Goal: Transaction & Acquisition: Purchase product/service

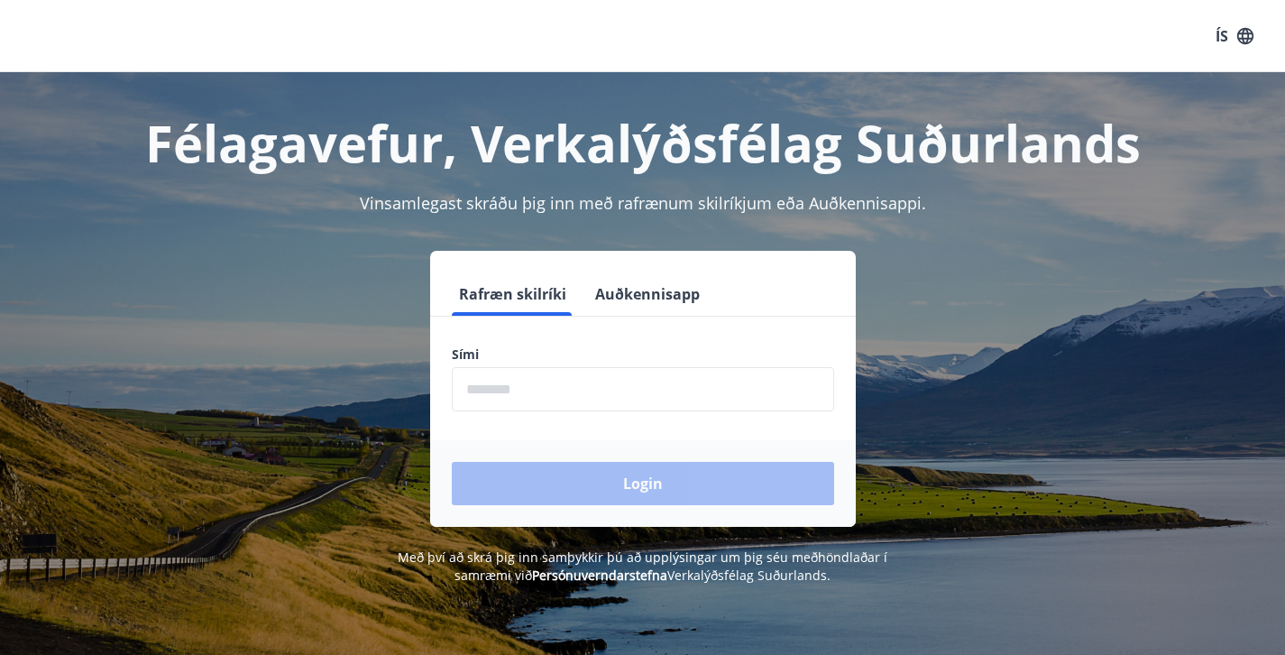
click at [638, 281] on button "Auðkennisapp" at bounding box center [647, 293] width 119 height 43
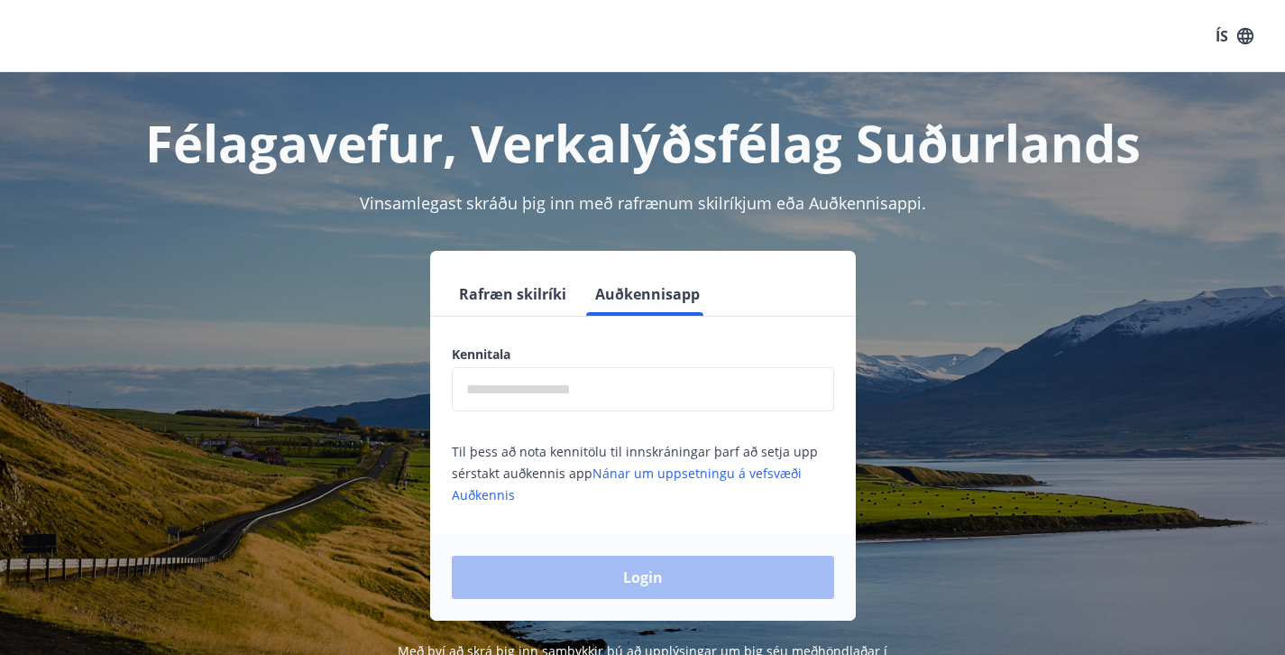
drag, startPoint x: 588, startPoint y: 373, endPoint x: 598, endPoint y: 328, distance: 46.2
click at [588, 373] on input "text" at bounding box center [643, 389] width 382 height 44
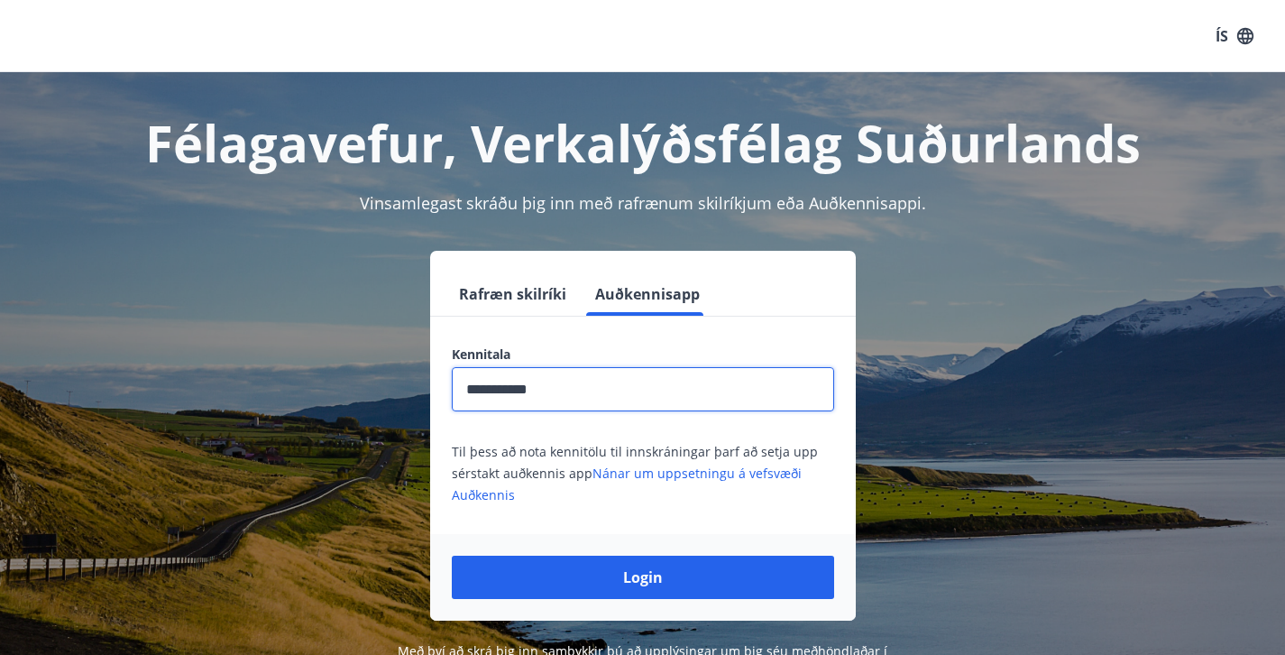
type input "**********"
click at [642, 577] on button "Login" at bounding box center [643, 577] width 382 height 43
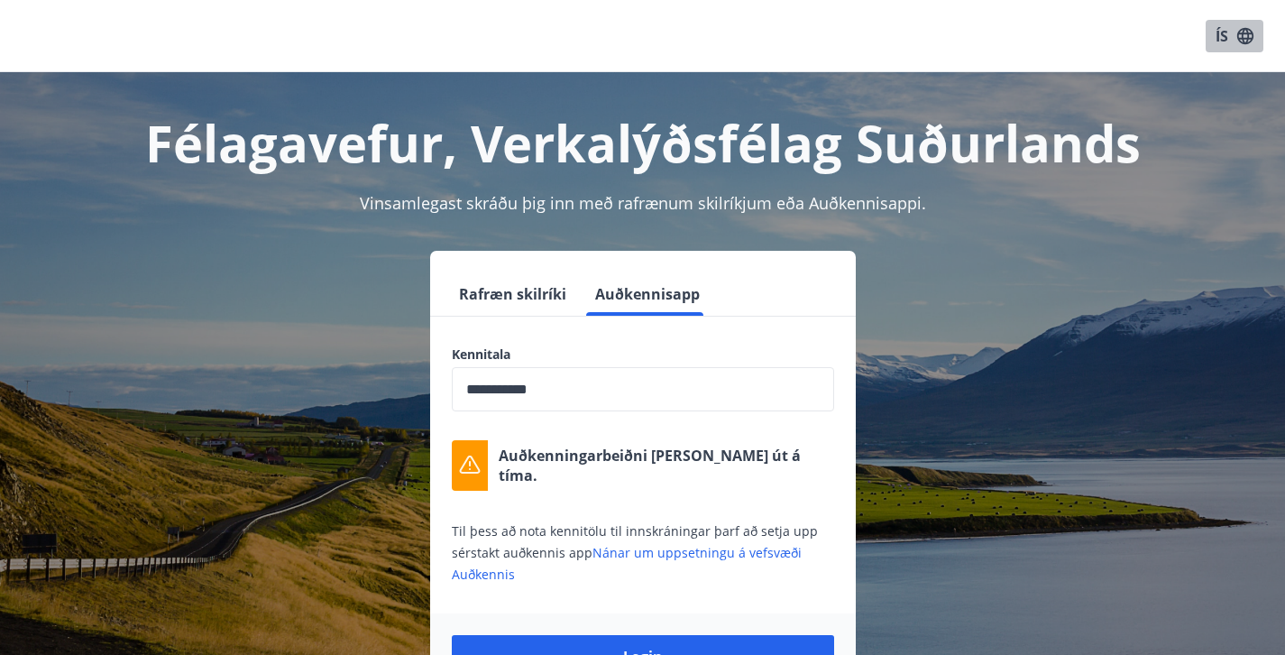
click at [1257, 39] on button "ÍS" at bounding box center [1235, 36] width 58 height 32
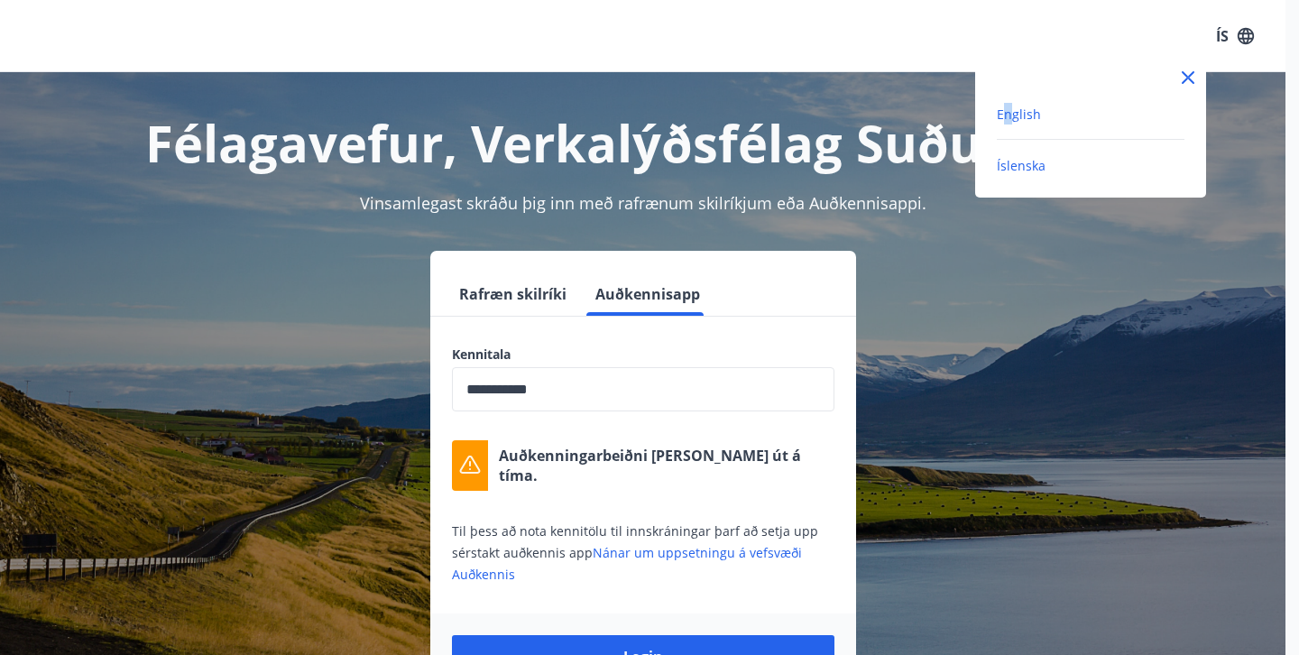
click at [1007, 113] on span "English" at bounding box center [1019, 114] width 44 height 17
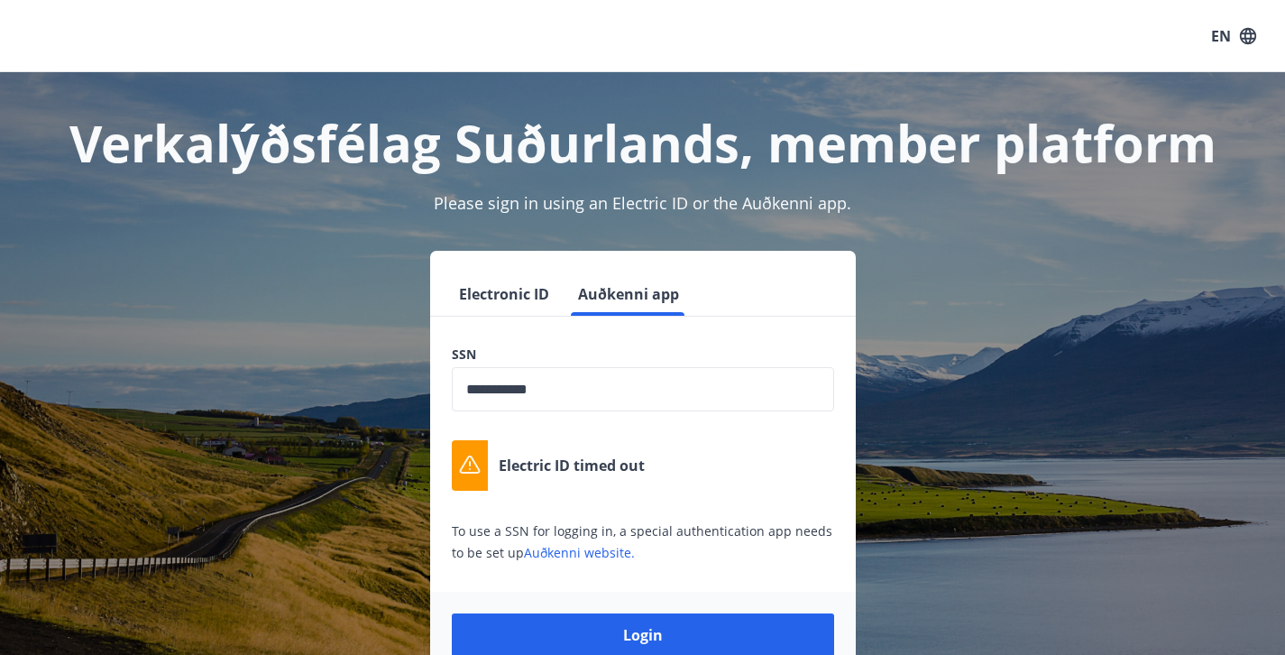
click at [612, 400] on input "**********" at bounding box center [643, 389] width 382 height 44
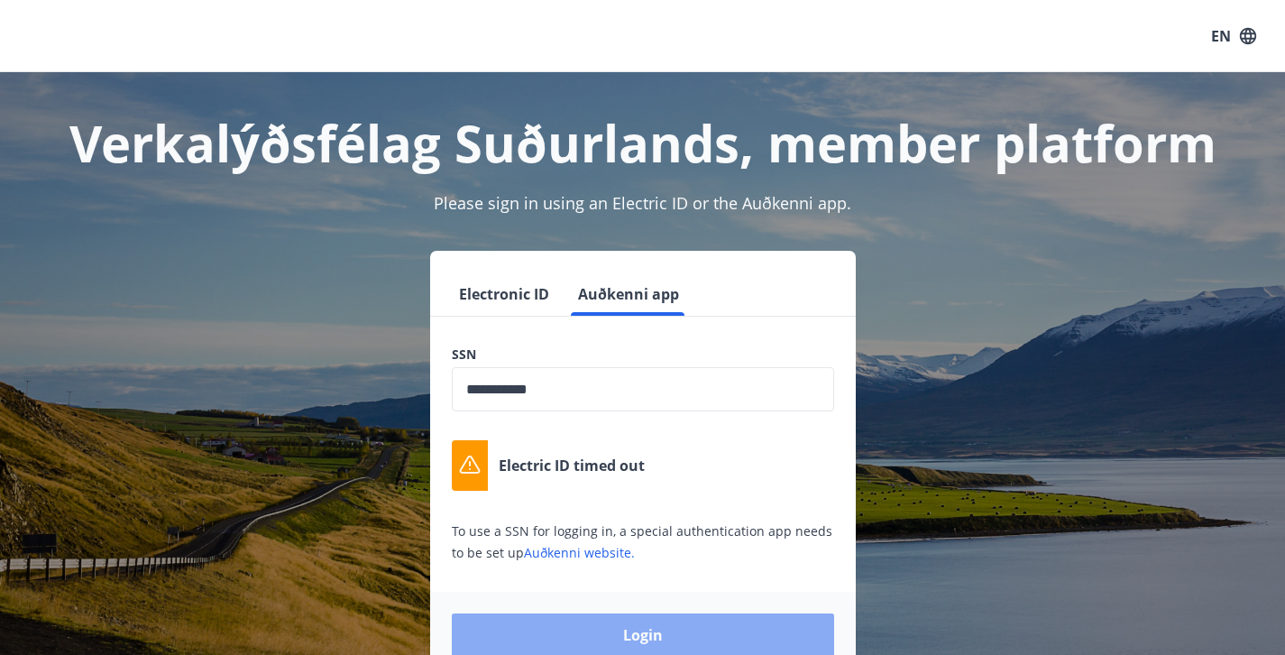
click at [576, 627] on button "Login" at bounding box center [643, 634] width 382 height 43
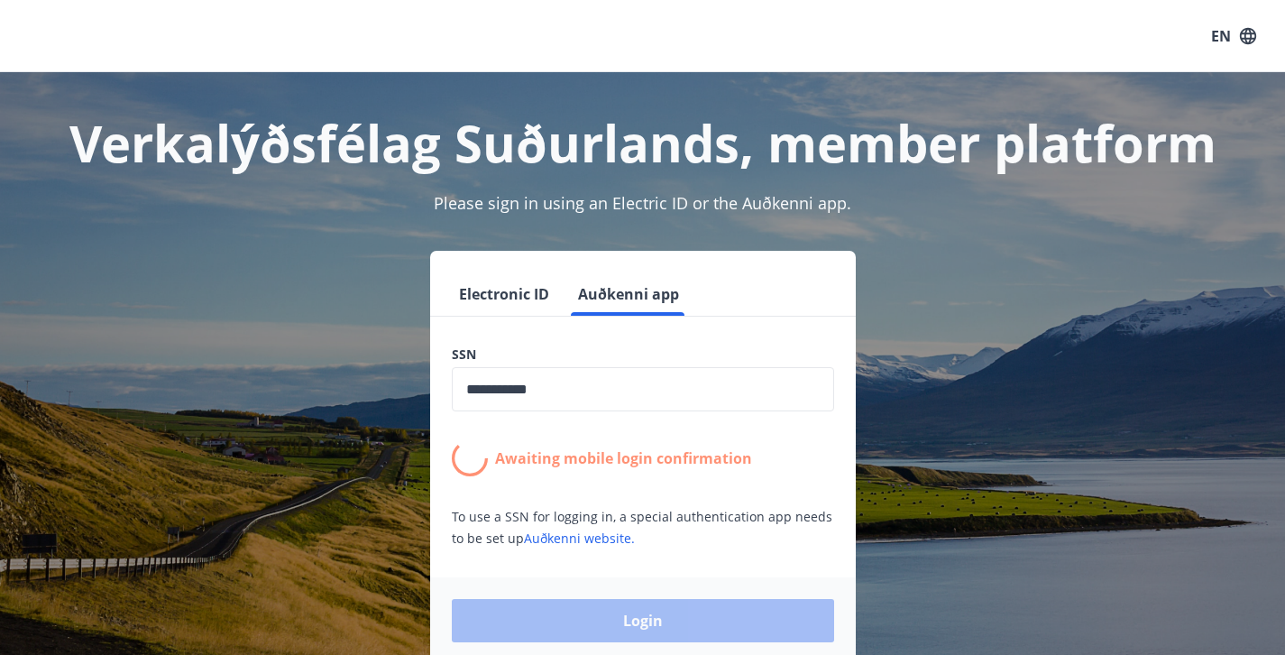
click at [643, 429] on div "**********" at bounding box center [643, 446] width 426 height 203
click at [561, 545] on link "Auðkenni website." at bounding box center [579, 537] width 111 height 17
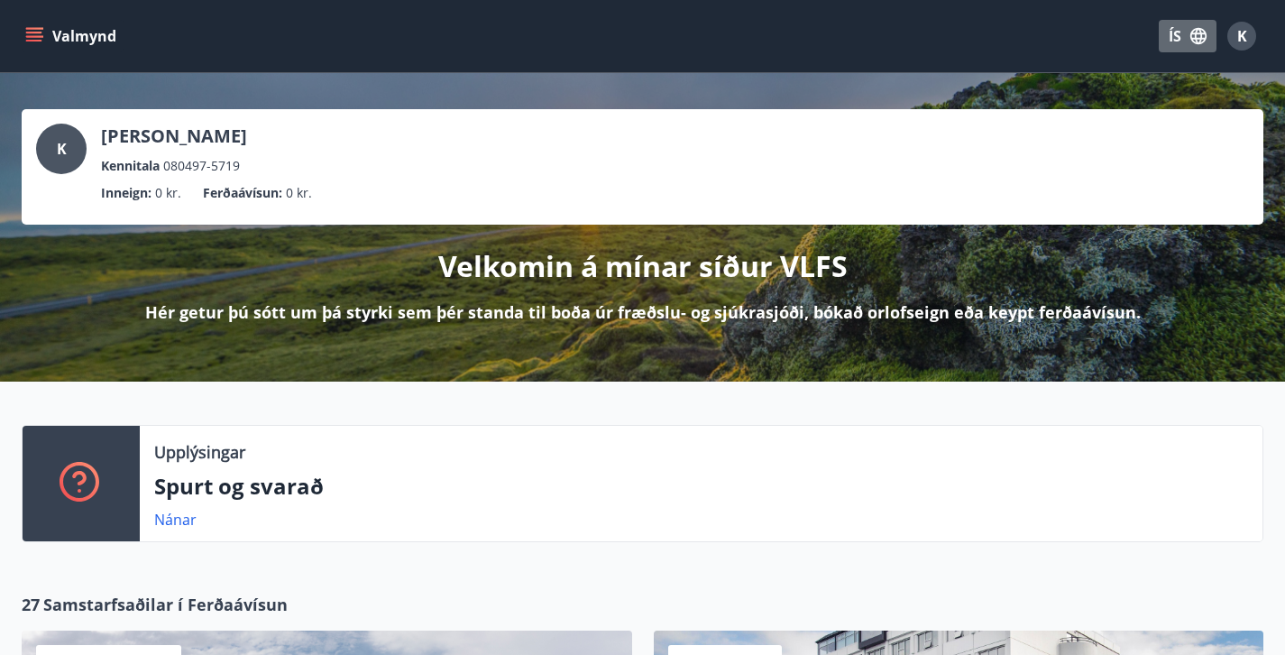
click at [1179, 34] on button "ÍS" at bounding box center [1188, 36] width 58 height 32
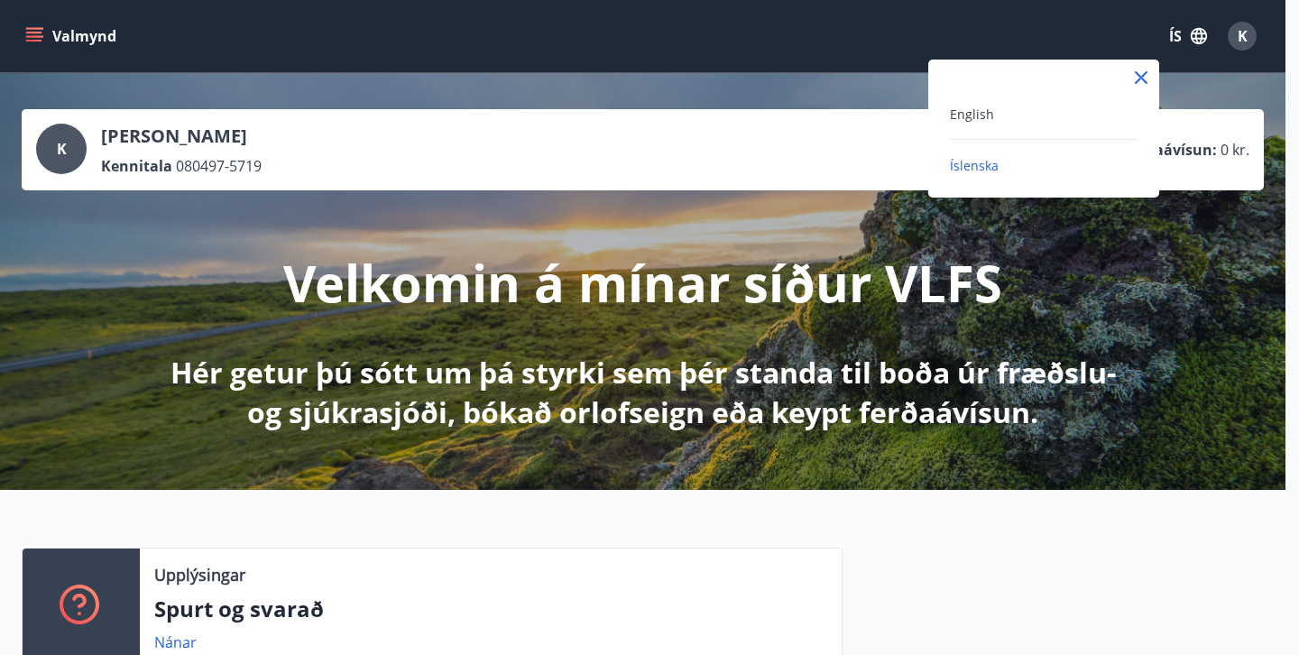
click at [1010, 125] on div "English" at bounding box center [1044, 121] width 188 height 37
click at [990, 117] on span "English" at bounding box center [972, 114] width 44 height 17
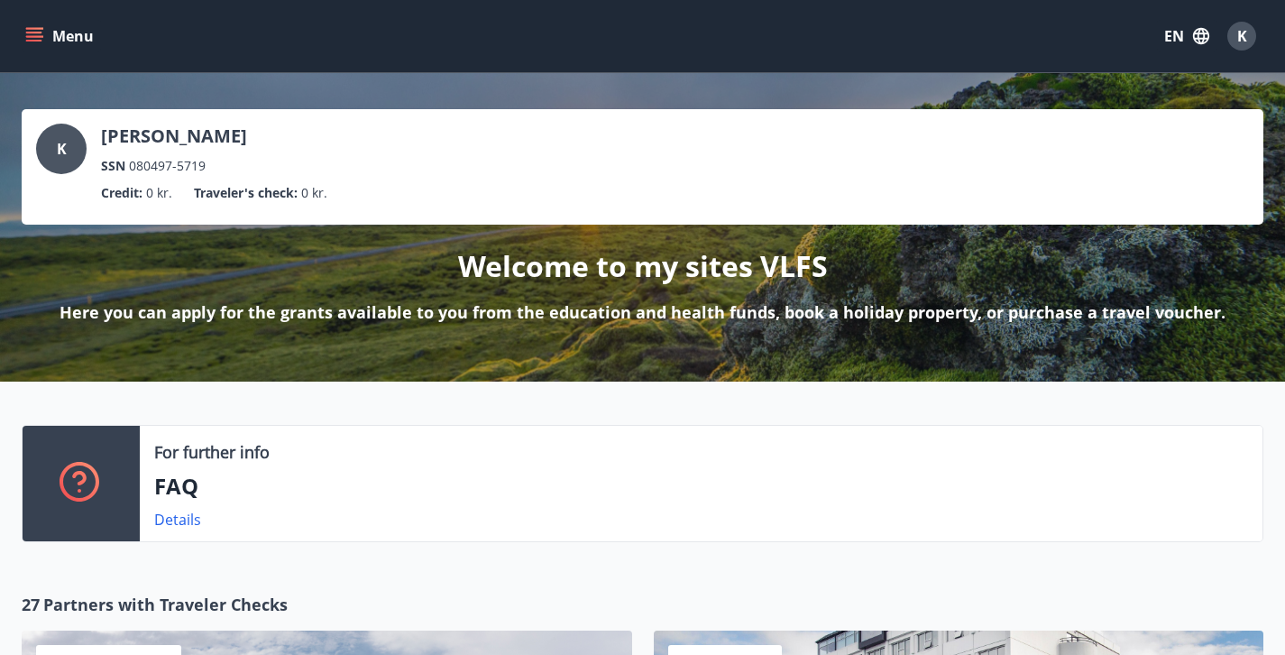
click at [441, 419] on div "For further info FAQ Details" at bounding box center [642, 477] width 1285 height 193
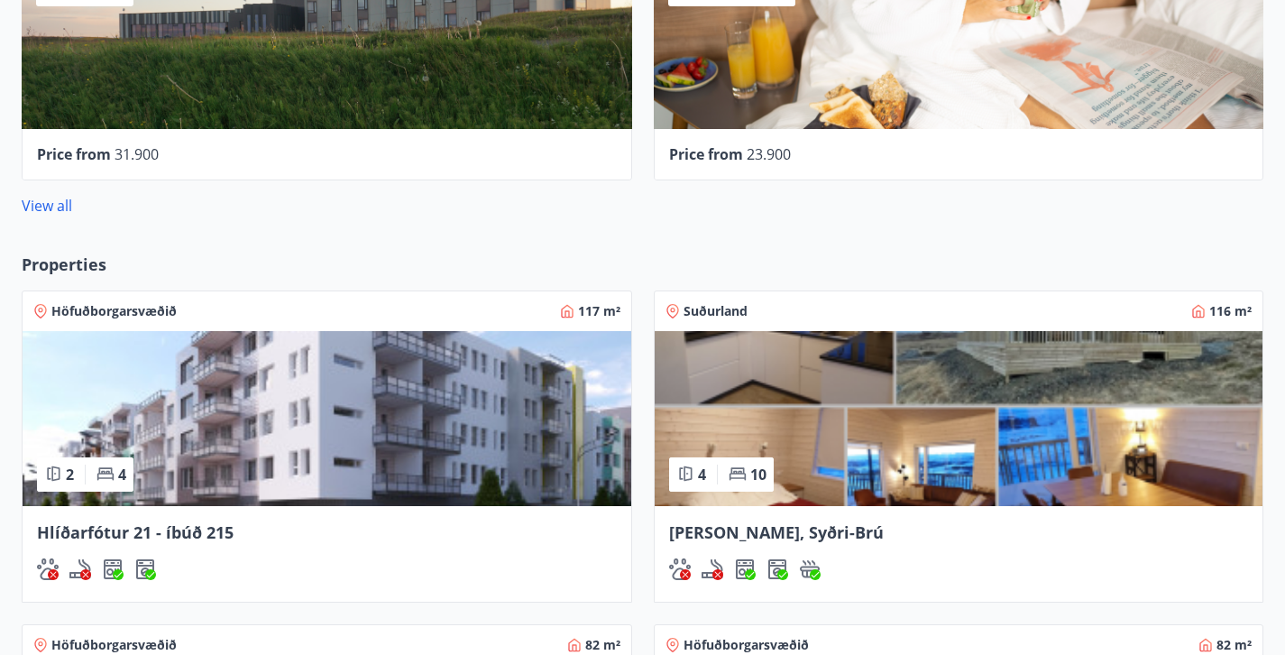
scroll to position [1311, 0]
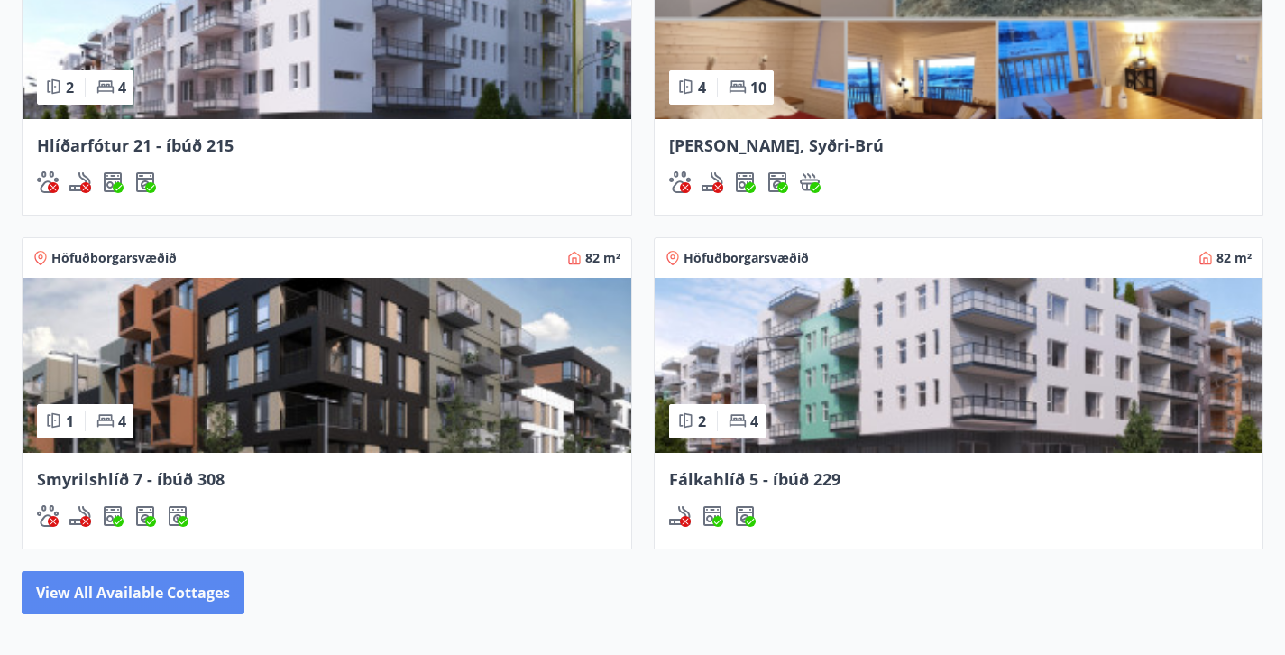
click at [188, 589] on button "View all available cottages" at bounding box center [133, 592] width 223 height 43
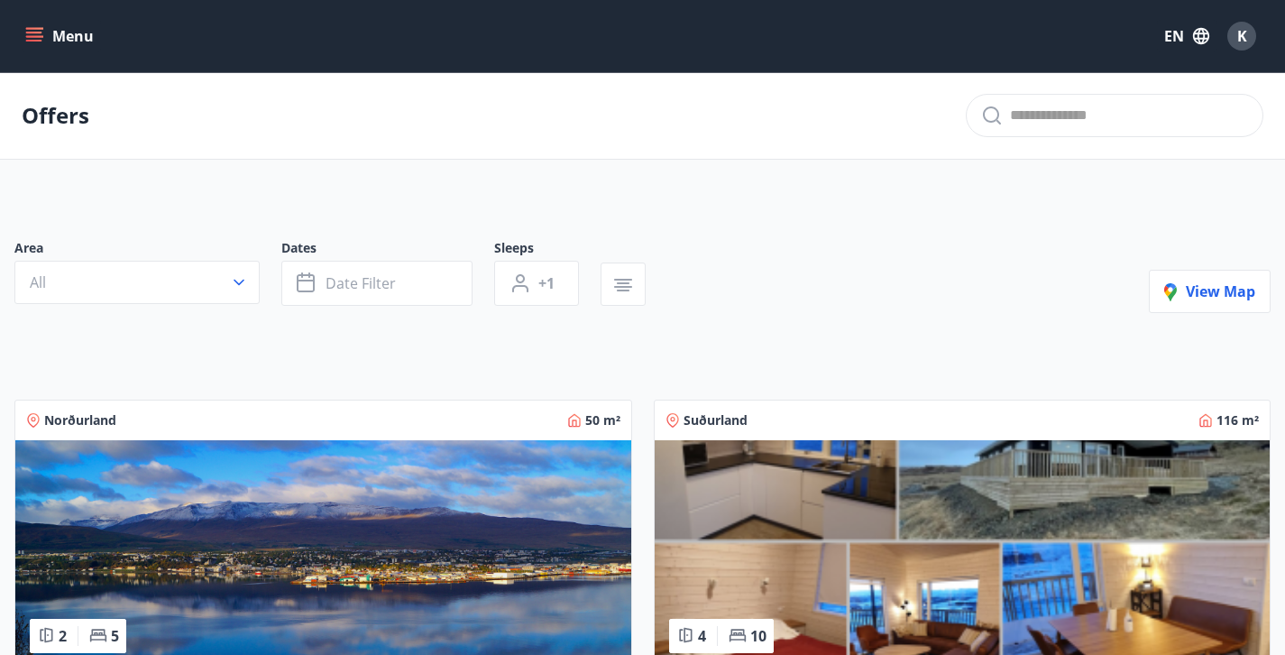
click at [1221, 293] on span "View map" at bounding box center [1209, 291] width 91 height 20
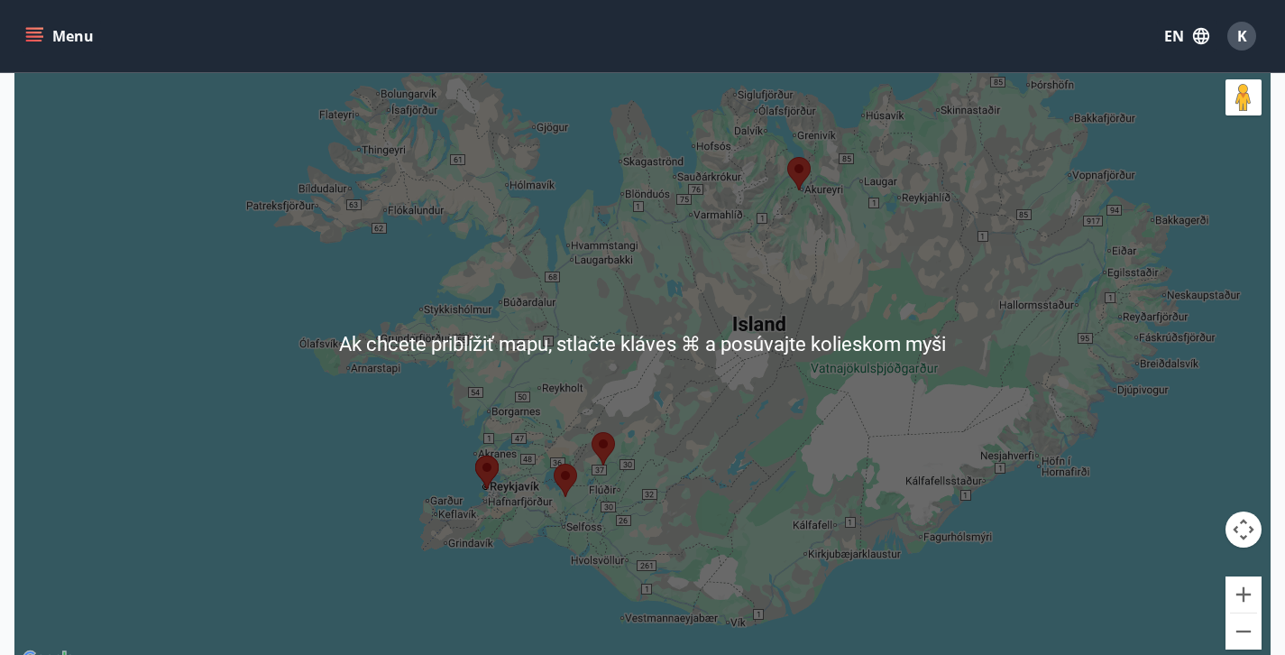
scroll to position [208, 0]
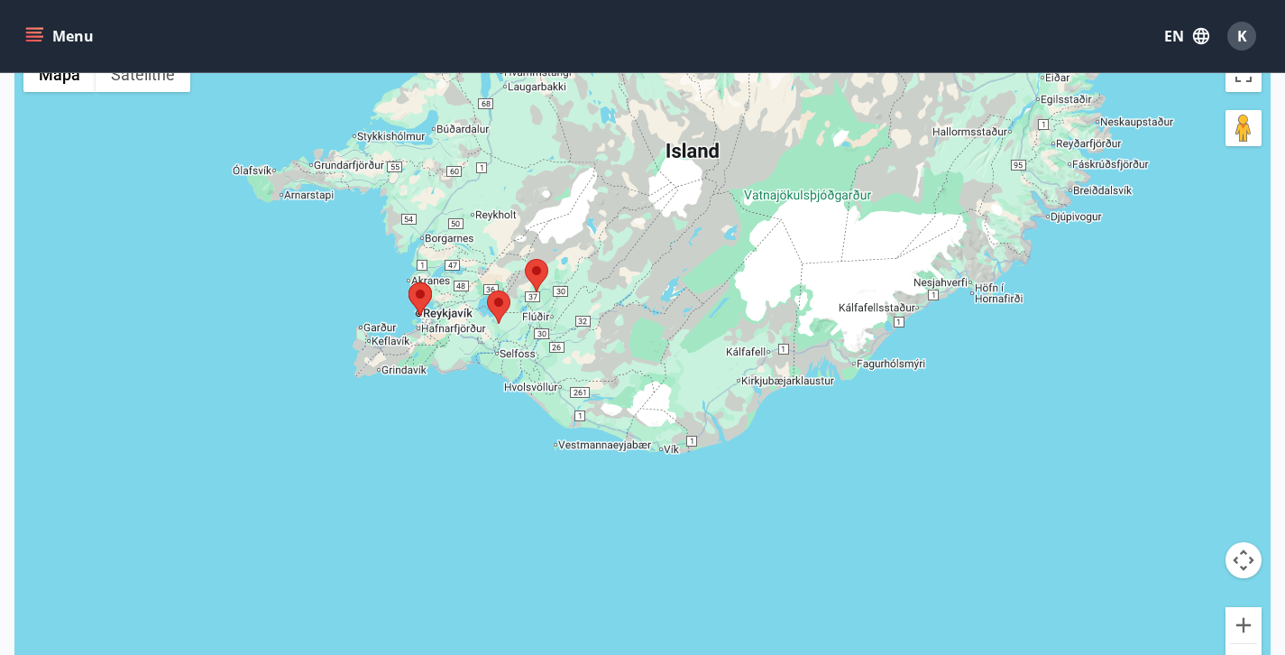
drag, startPoint x: 845, startPoint y: 550, endPoint x: 778, endPoint y: 345, distance: 216.2
click at [778, 345] on div at bounding box center [642, 374] width 1256 height 655
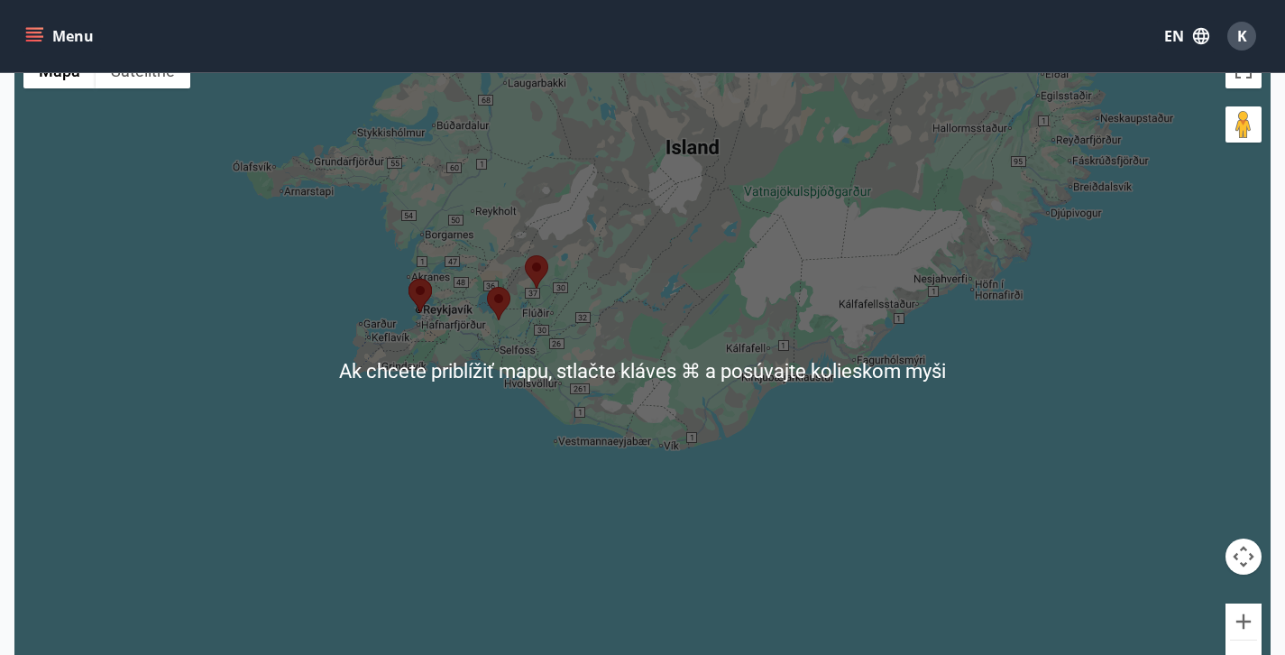
scroll to position [178, 0]
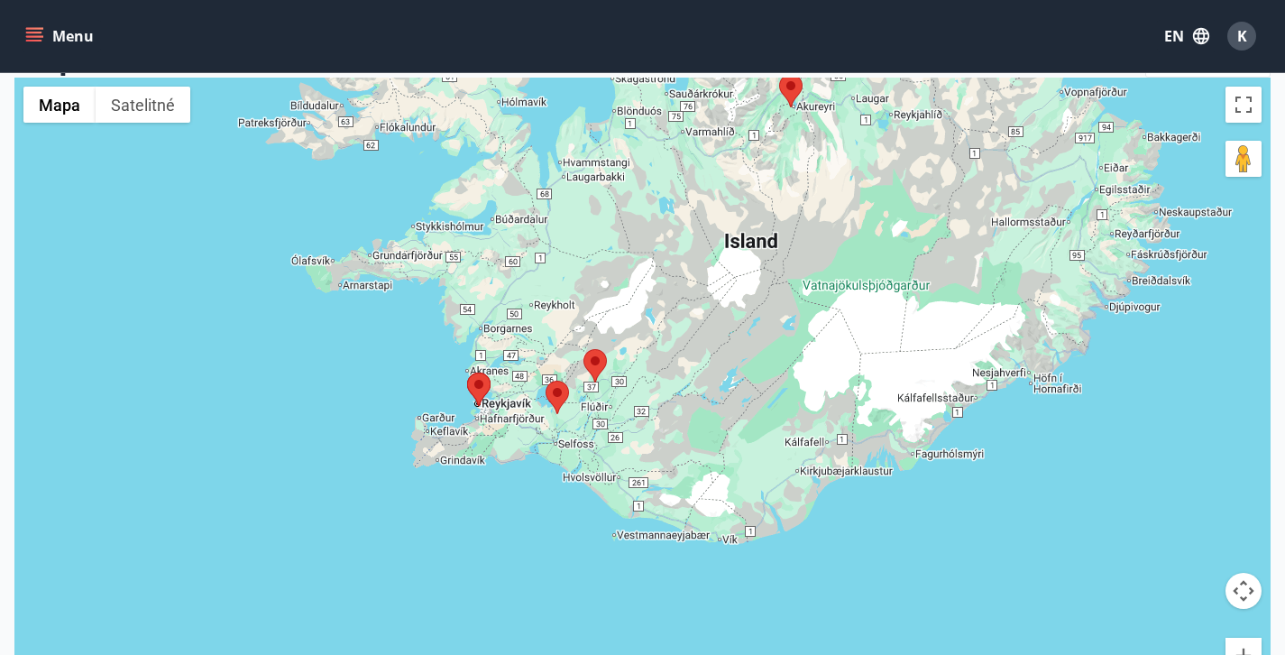
drag, startPoint x: 758, startPoint y: 384, endPoint x: 819, endPoint y: 444, distance: 84.8
click at [819, 444] on div at bounding box center [642, 405] width 1256 height 655
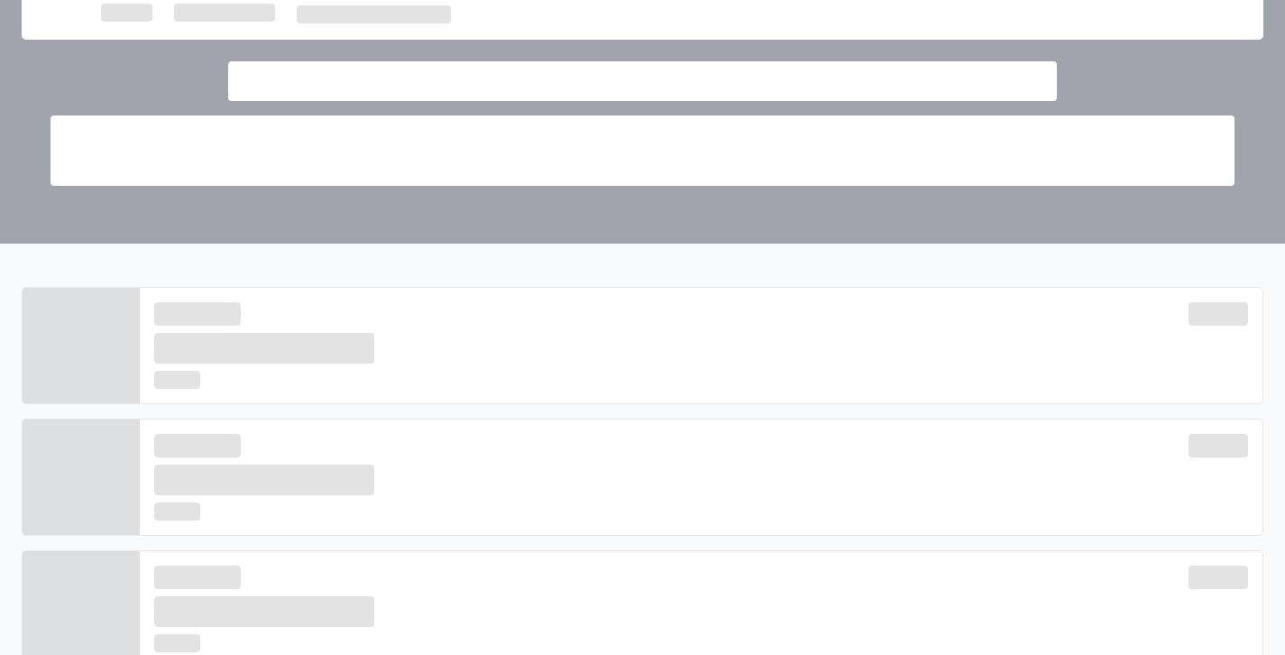
scroll to position [1311, 0]
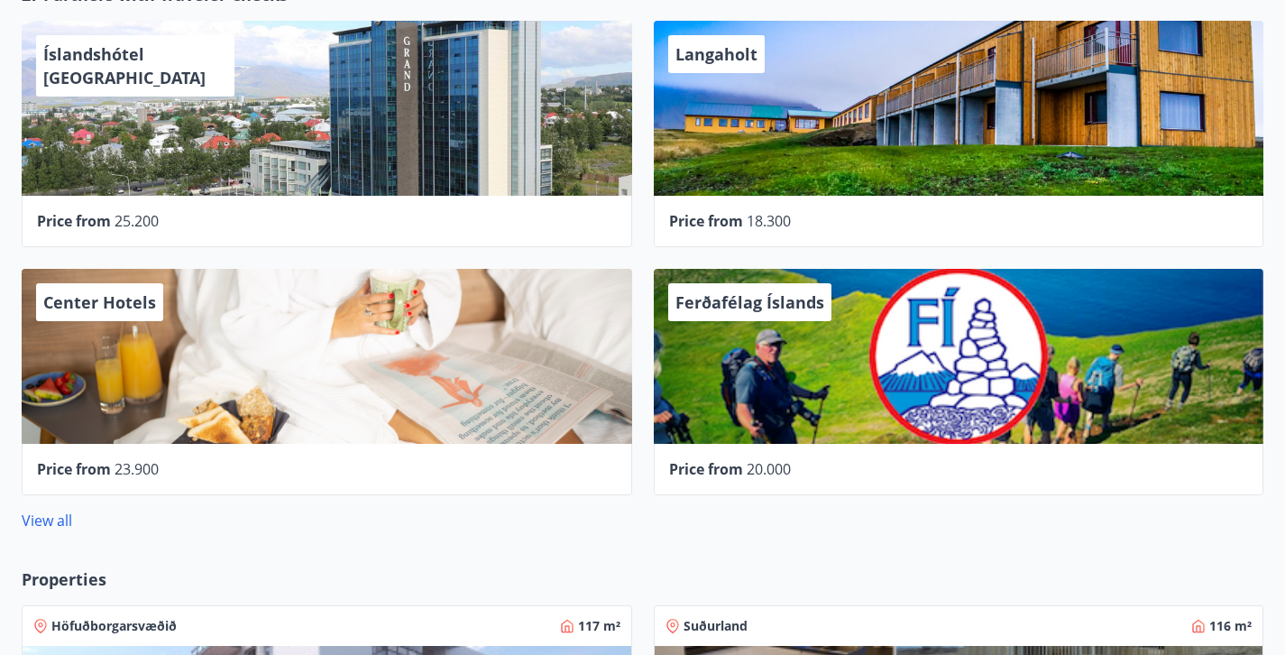
scroll to position [633, 0]
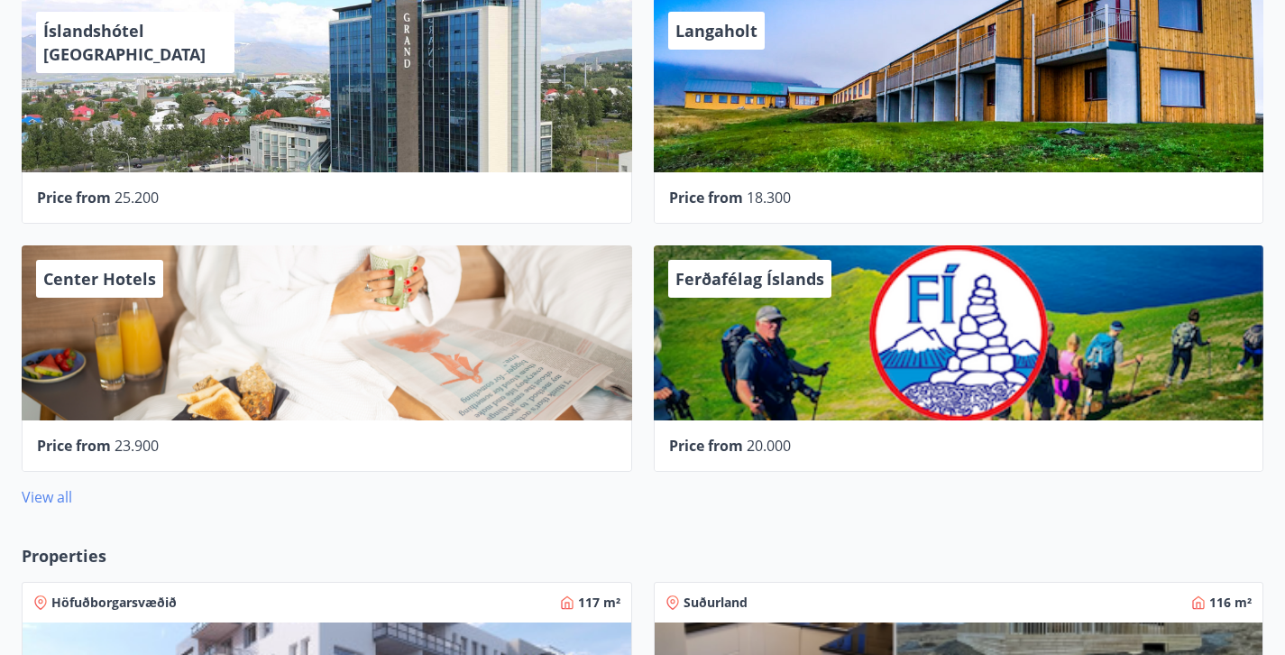
click at [25, 488] on link "View all" at bounding box center [47, 497] width 51 height 20
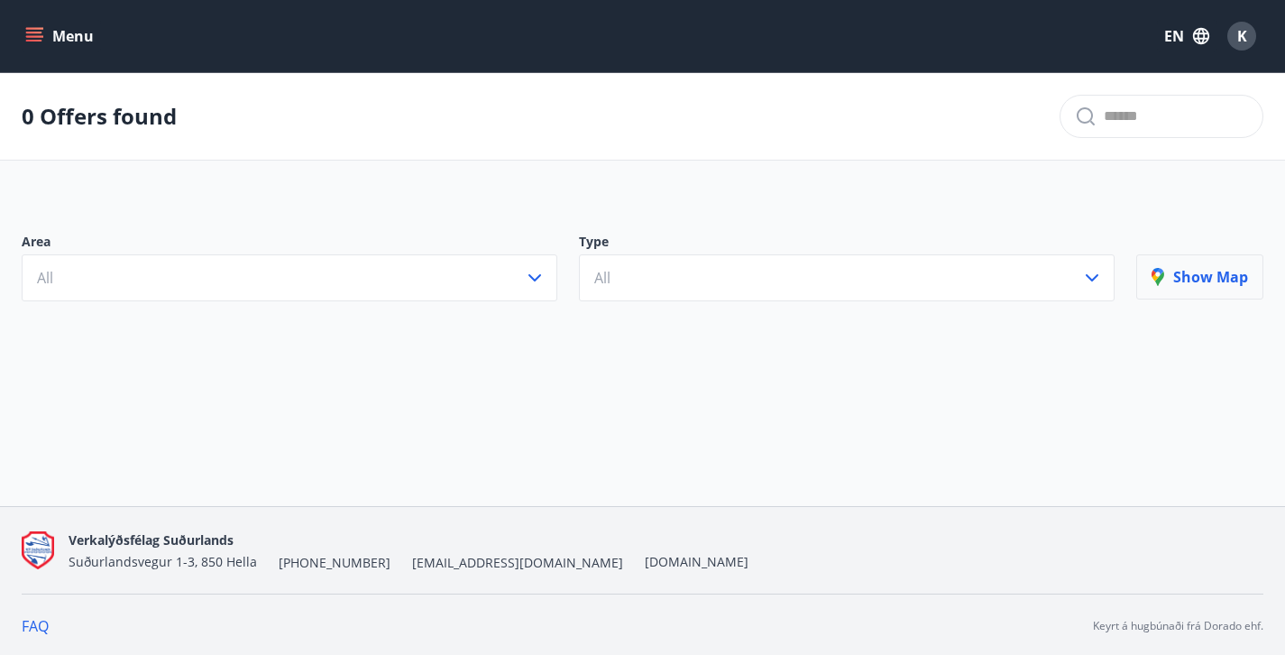
click at [1202, 287] on button "Show map" at bounding box center [1199, 276] width 127 height 45
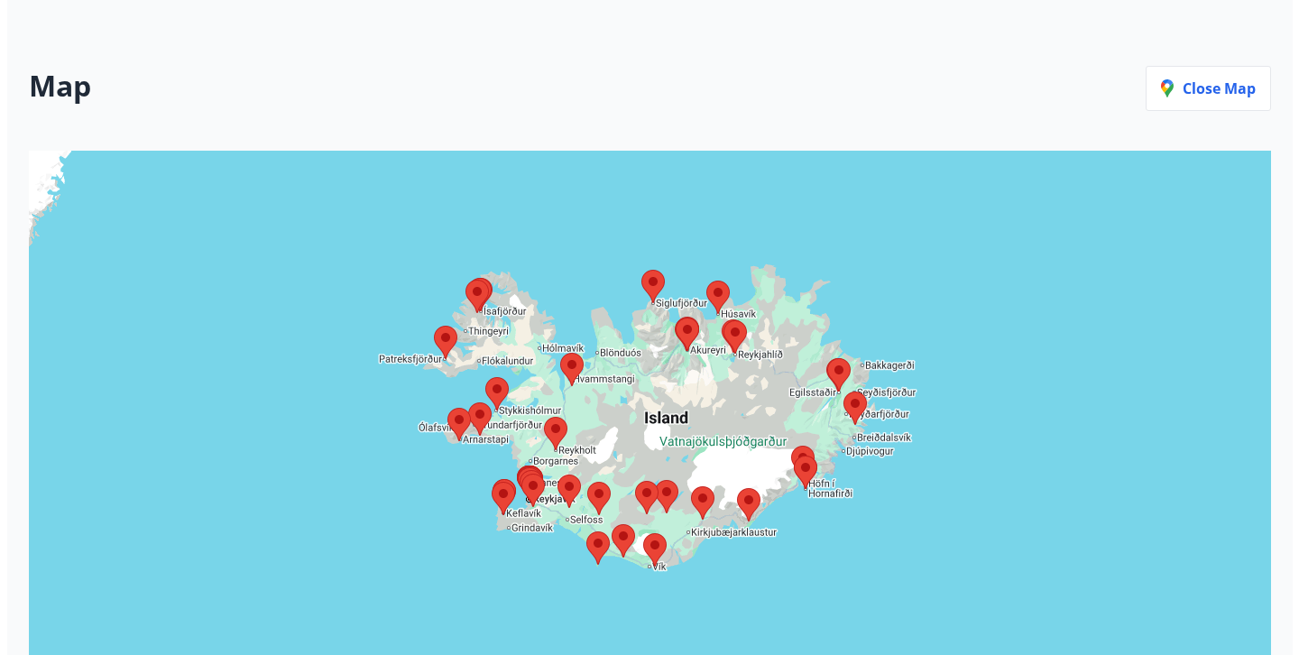
scroll to position [364, 0]
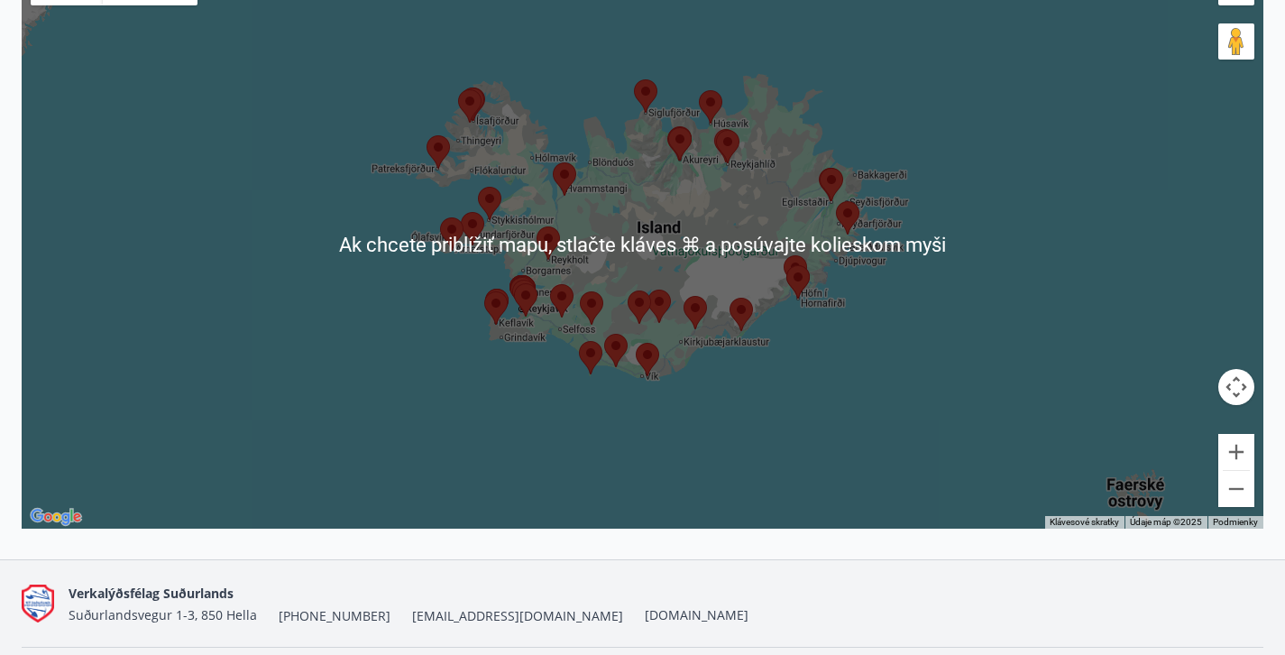
click at [662, 391] on div at bounding box center [643, 244] width 1242 height 568
click at [636, 343] on area at bounding box center [636, 343] width 0 height 0
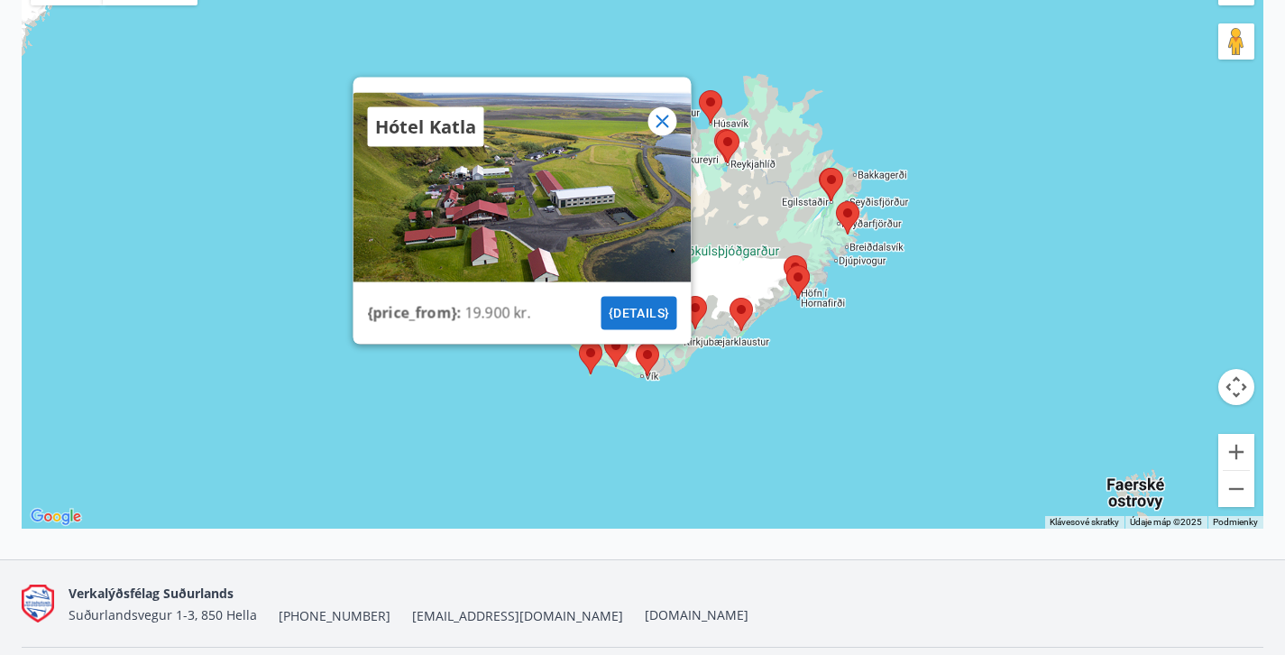
click at [664, 323] on button "{details}" at bounding box center [639, 313] width 76 height 33
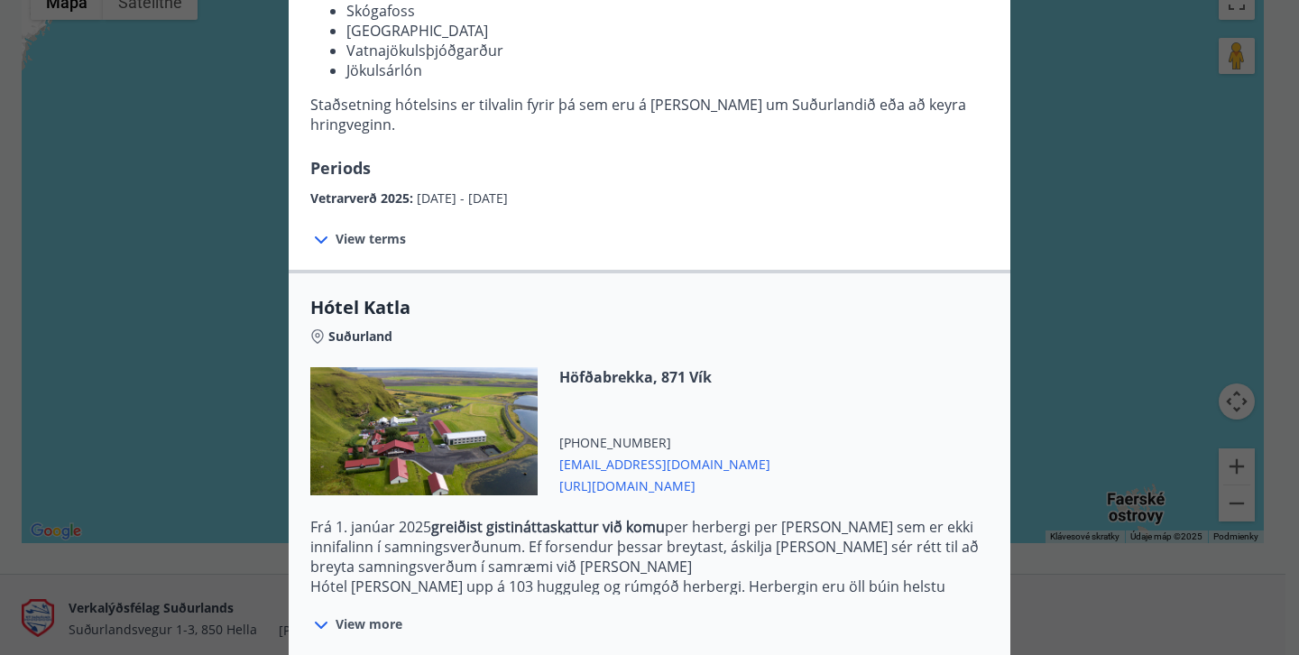
scroll to position [584, 0]
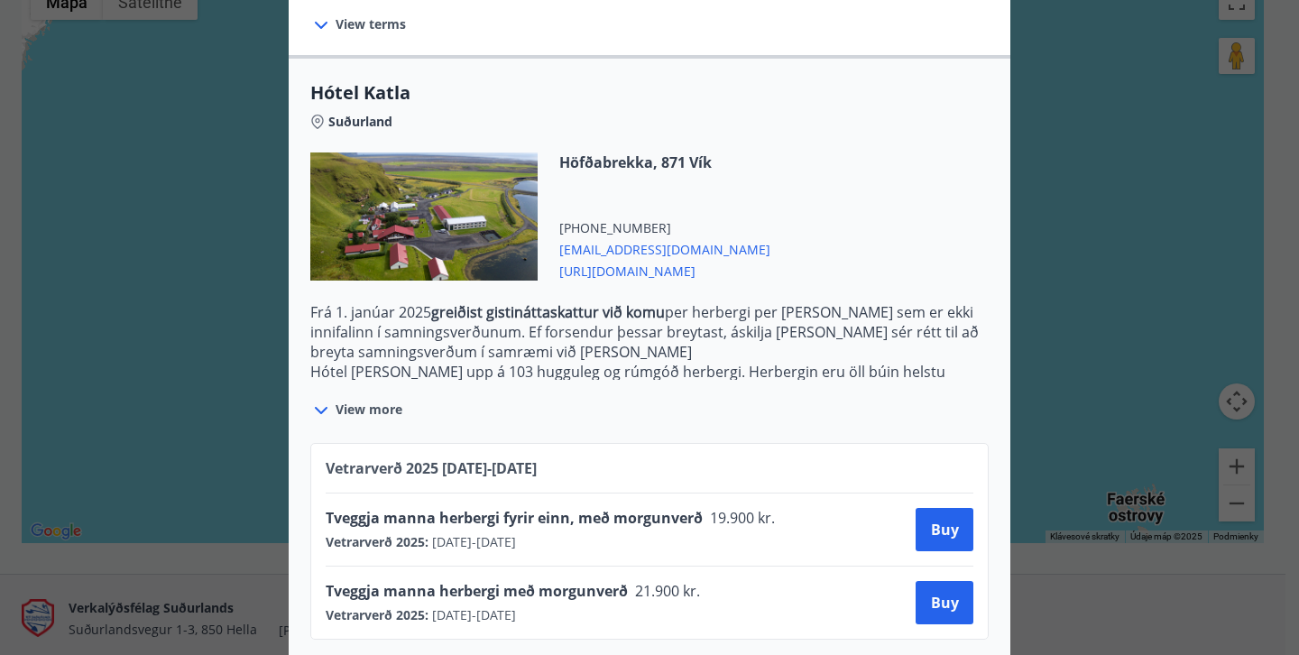
click at [620, 259] on span "[URL][DOMAIN_NAME]" at bounding box center [664, 270] width 211 height 22
click at [943, 525] on button "Buy" at bounding box center [944, 529] width 58 height 43
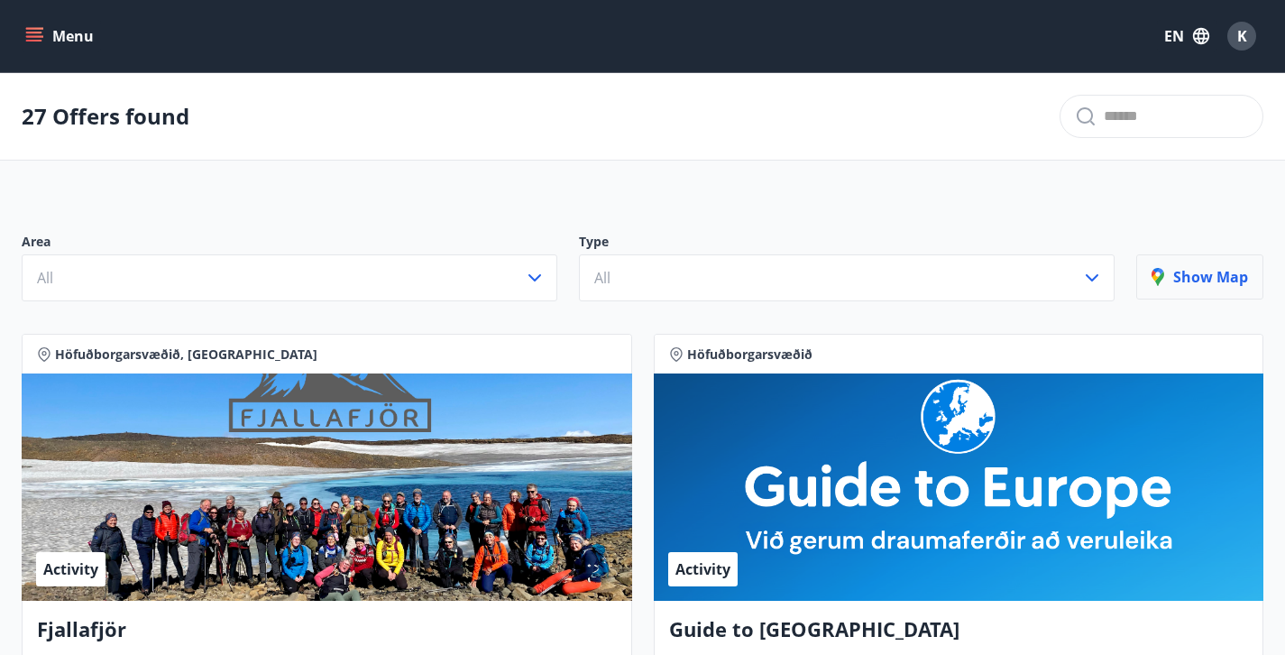
click at [1227, 276] on p "Show map" at bounding box center [1200, 277] width 97 height 20
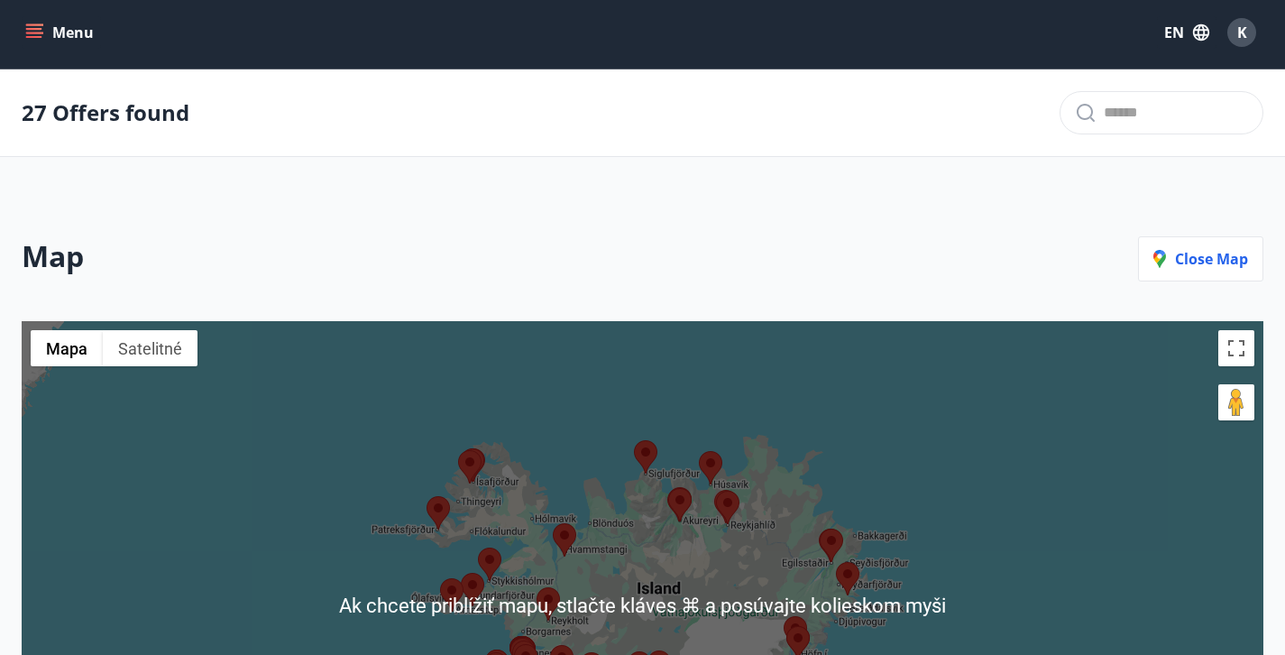
scroll to position [354, 0]
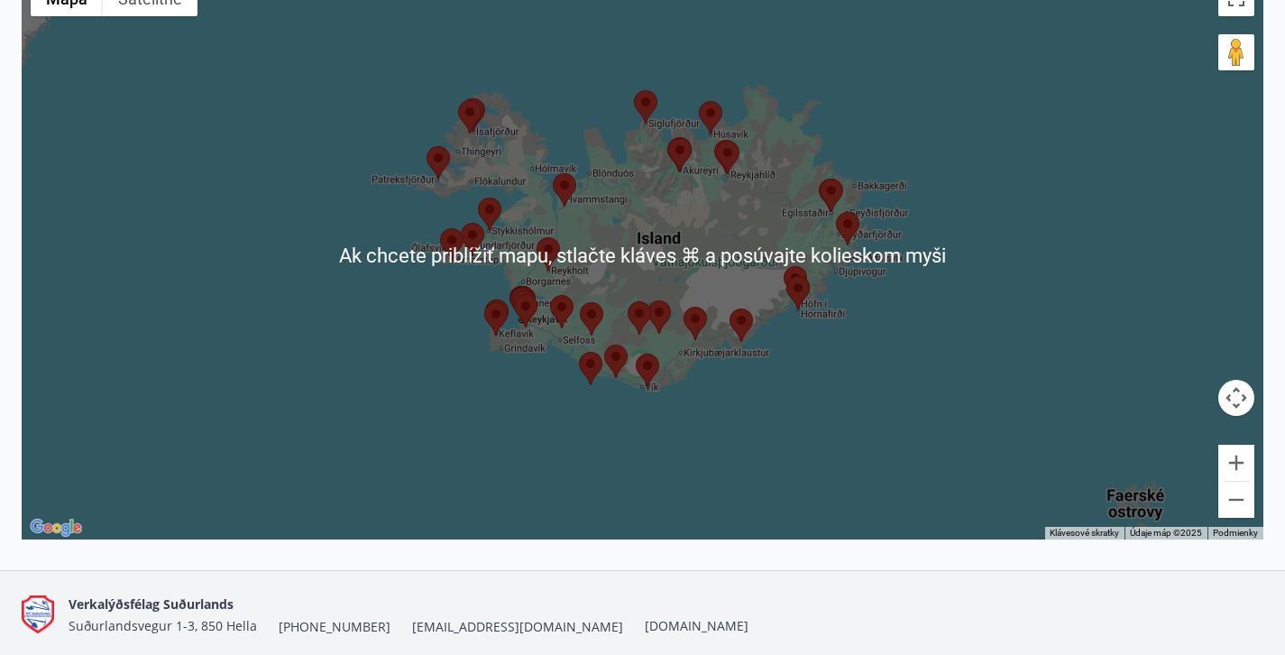
click at [712, 367] on div at bounding box center [643, 255] width 1242 height 568
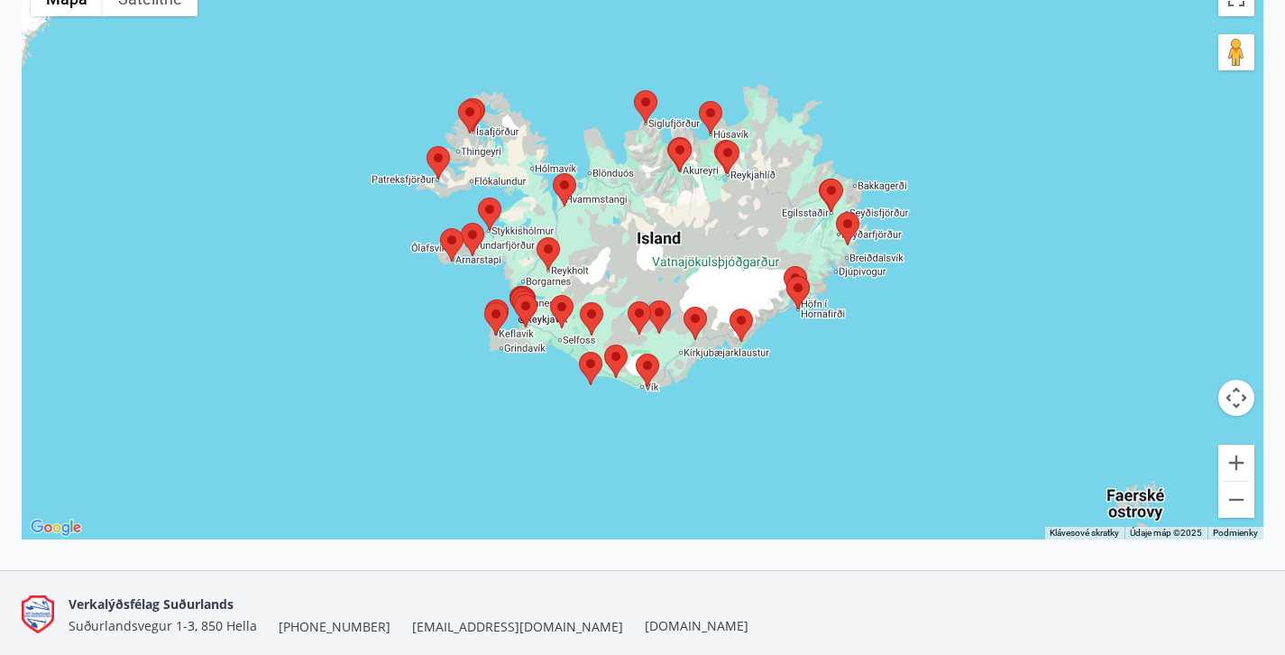
click at [699, 337] on img at bounding box center [695, 323] width 23 height 33
click at [684, 307] on area at bounding box center [684, 307] width 0 height 0
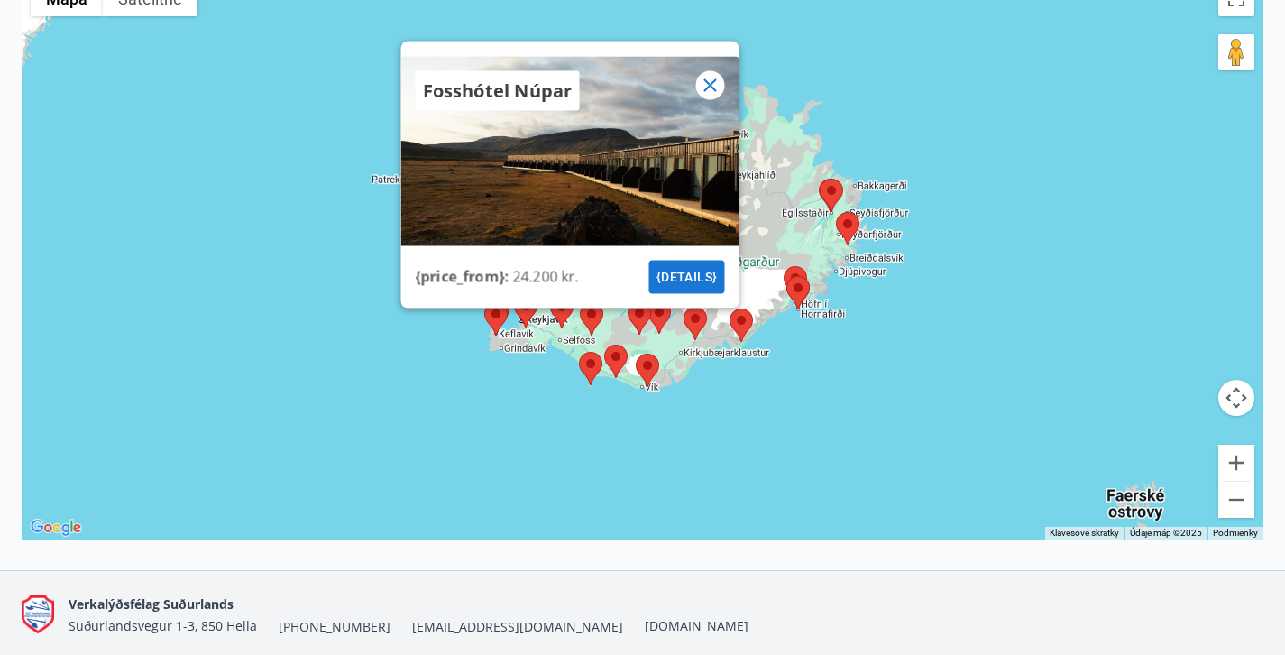
click at [702, 372] on div "Fosshótel Núpar {price_from} : 24.200 kr. {details}" at bounding box center [643, 255] width 1242 height 568
click at [700, 373] on div "Fosshótel Núpar {price_from} : 24.200 kr. {details}" at bounding box center [643, 255] width 1242 height 568
click at [723, 81] on div at bounding box center [709, 85] width 29 height 29
click at [684, 361] on div "Fosshótel Núpar {price_from} : 24.200 kr. {details}" at bounding box center [643, 255] width 1242 height 568
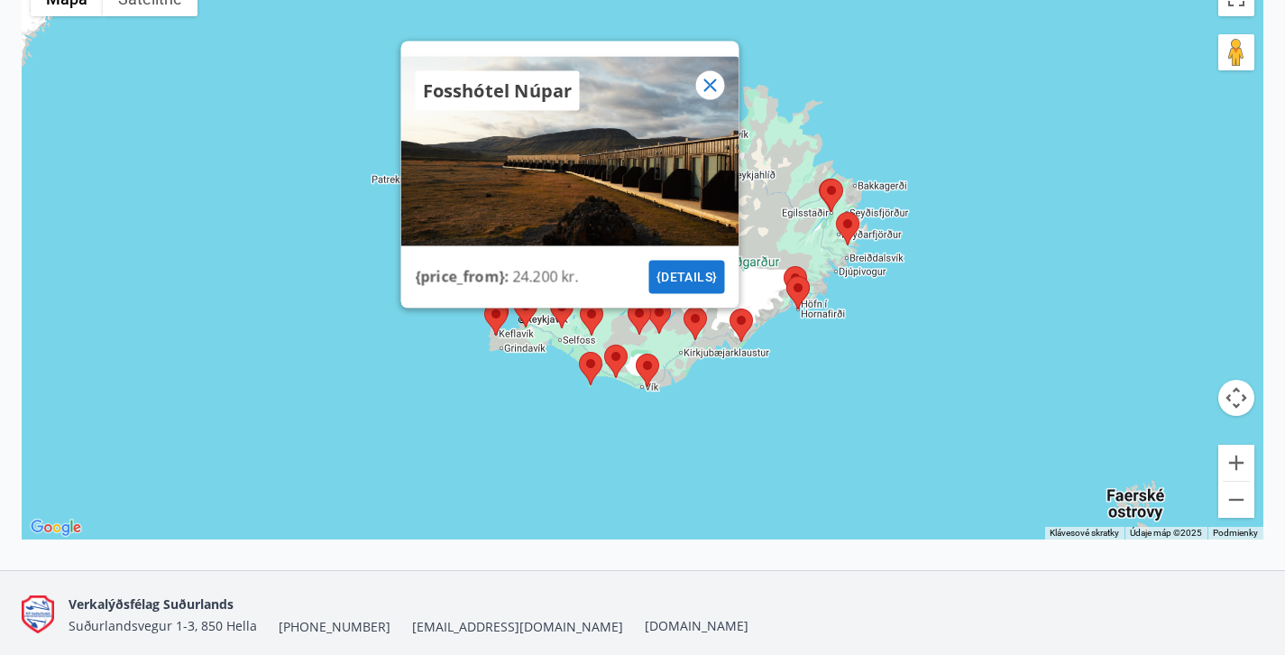
click at [684, 361] on div "Fosshótel Núpar {price_from} : 24.200 kr. {details}" at bounding box center [643, 255] width 1242 height 568
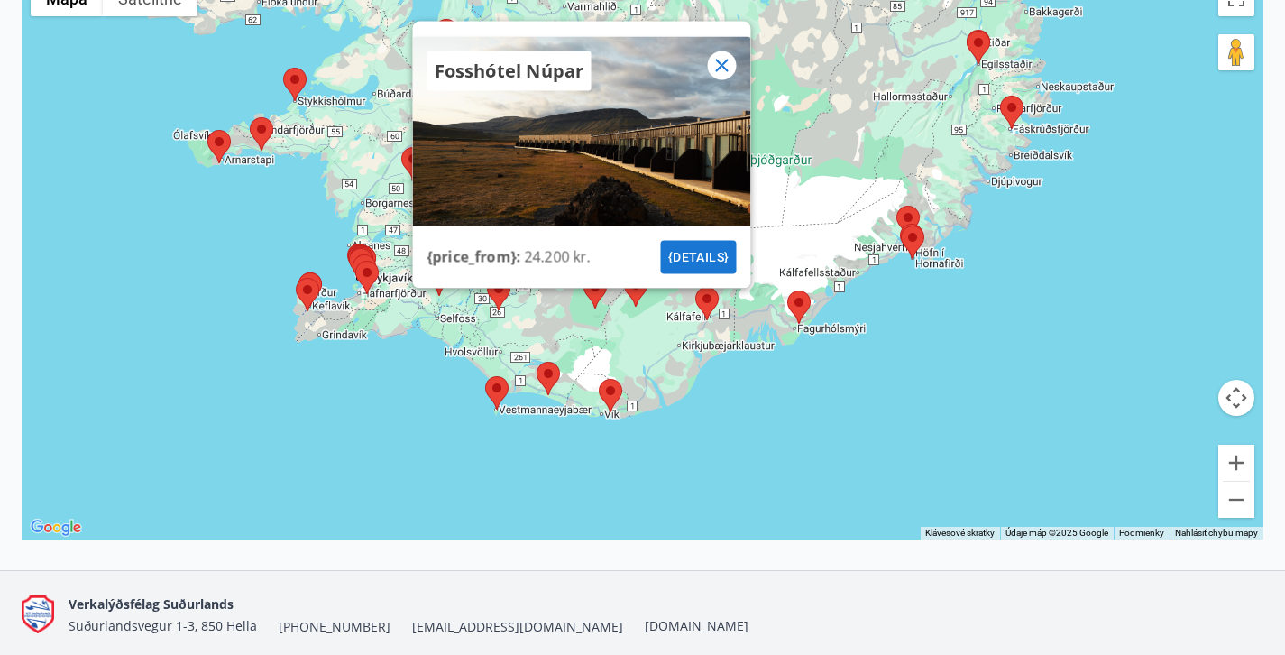
click at [699, 344] on div "Fosshótel Núpar {price_from} : 24.200 kr. {details}" at bounding box center [643, 255] width 1242 height 568
click at [725, 334] on div "Fosshótel Núpar {price_from} : 24.200 kr. {details}" at bounding box center [643, 255] width 1242 height 568
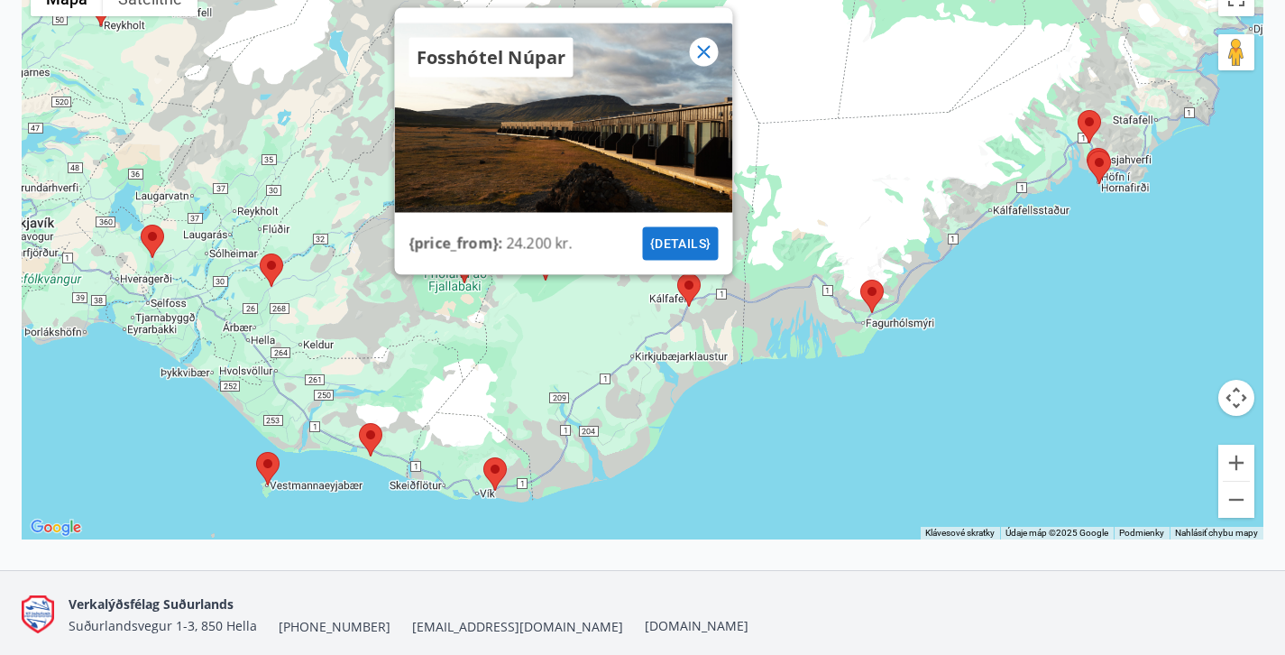
click at [860, 280] on area at bounding box center [860, 280] width 0 height 0
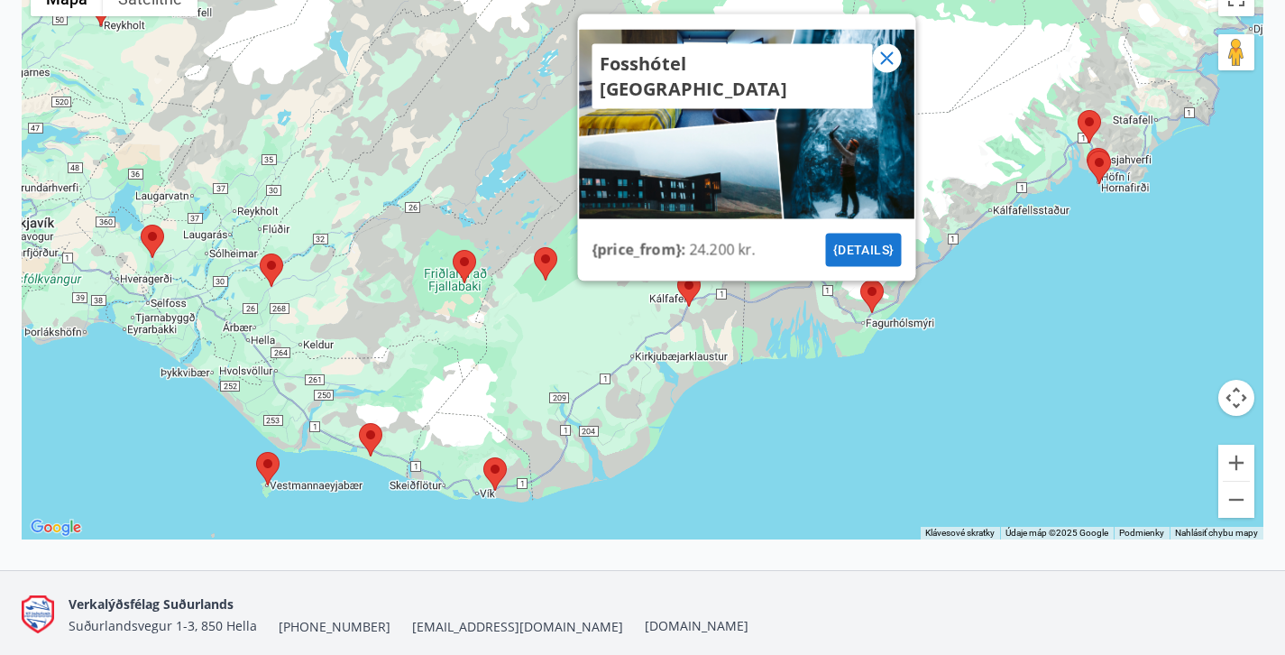
click at [677, 273] on area at bounding box center [677, 273] width 0 height 0
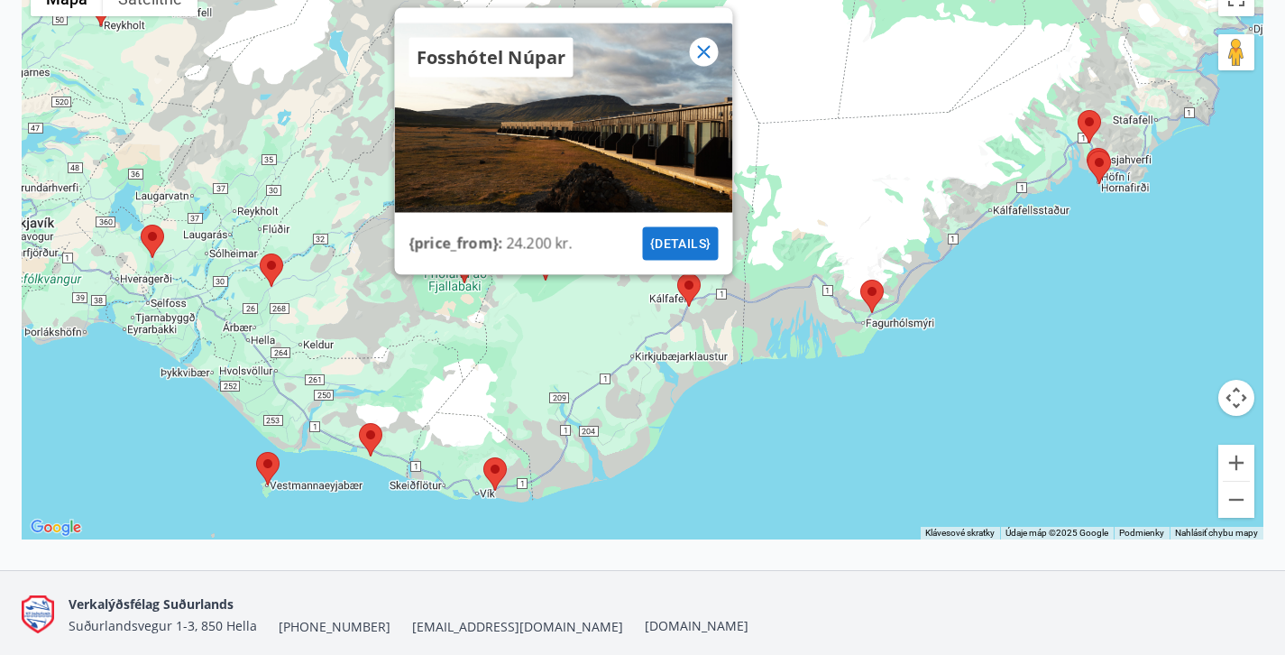
click at [483, 457] on area at bounding box center [483, 457] width 0 height 0
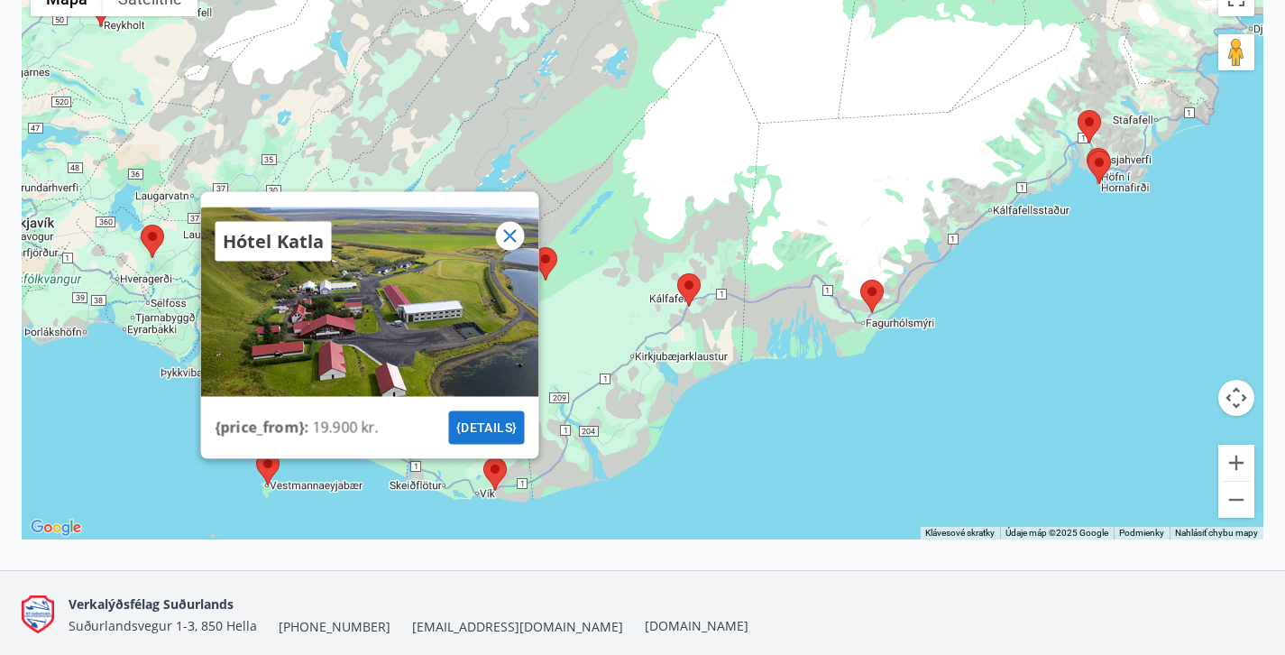
click at [656, 378] on div "Hótel Katla {price_from} : 19.900 kr. {details}" at bounding box center [643, 255] width 1242 height 568
click at [534, 247] on area at bounding box center [534, 247] width 0 height 0
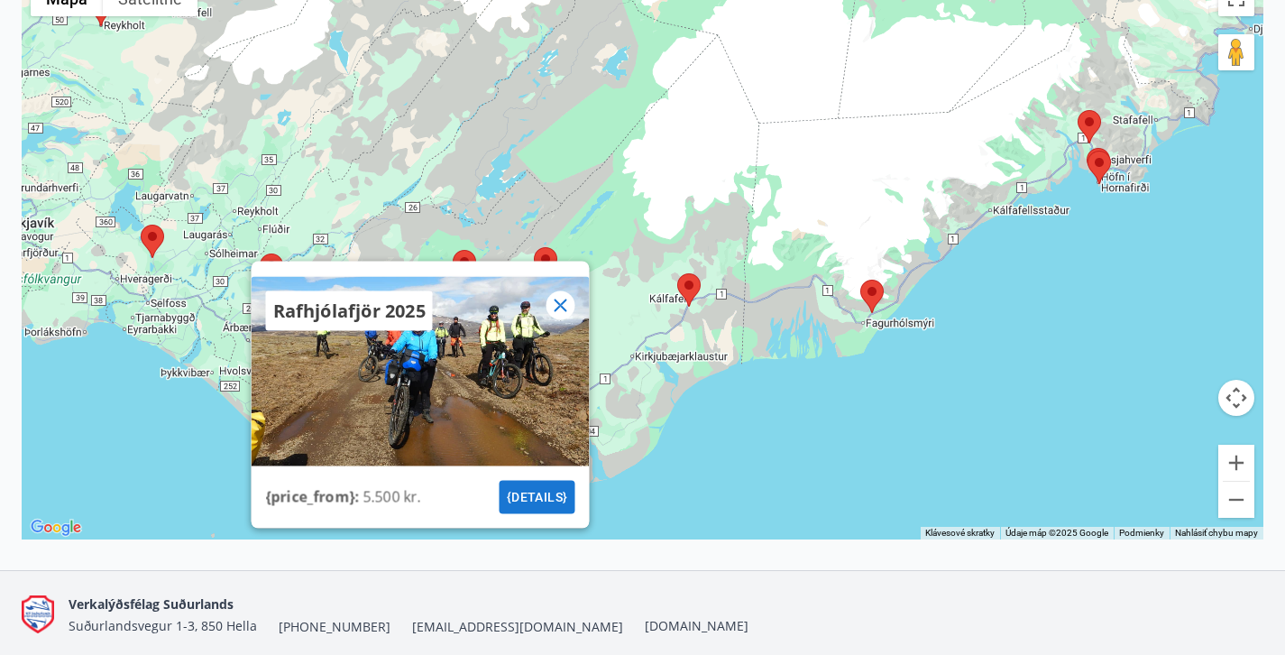
click at [565, 305] on icon at bounding box center [560, 306] width 22 height 22
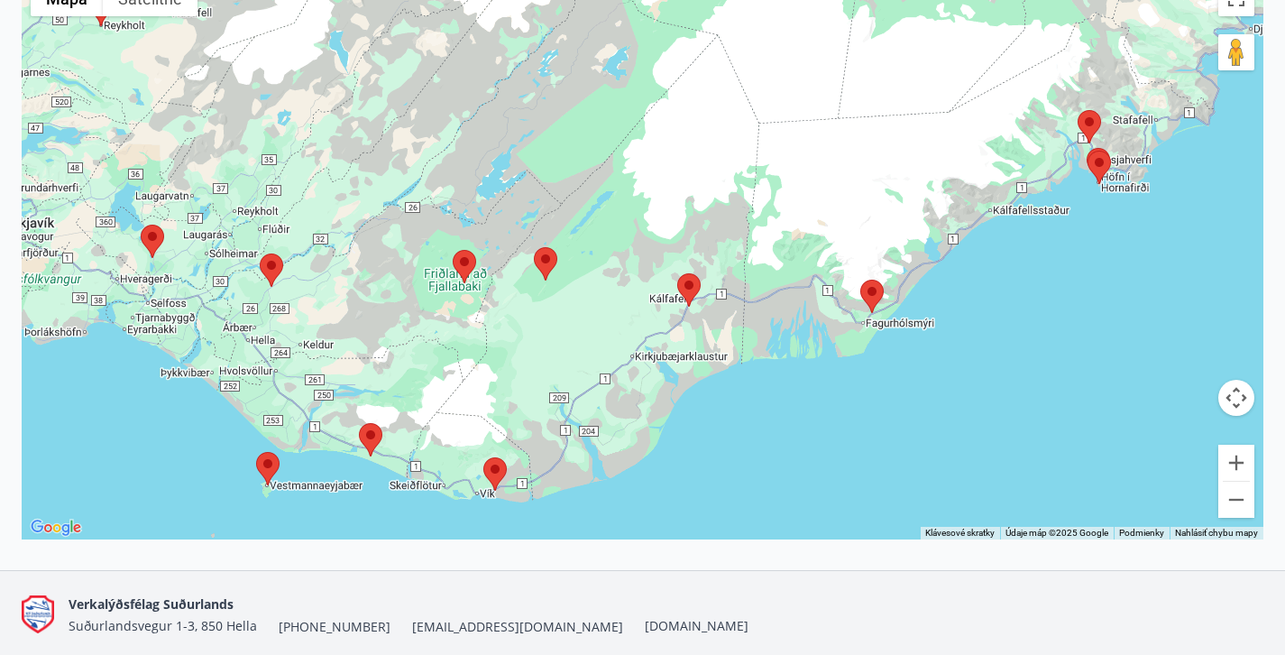
click at [359, 423] on area at bounding box center [359, 423] width 0 height 0
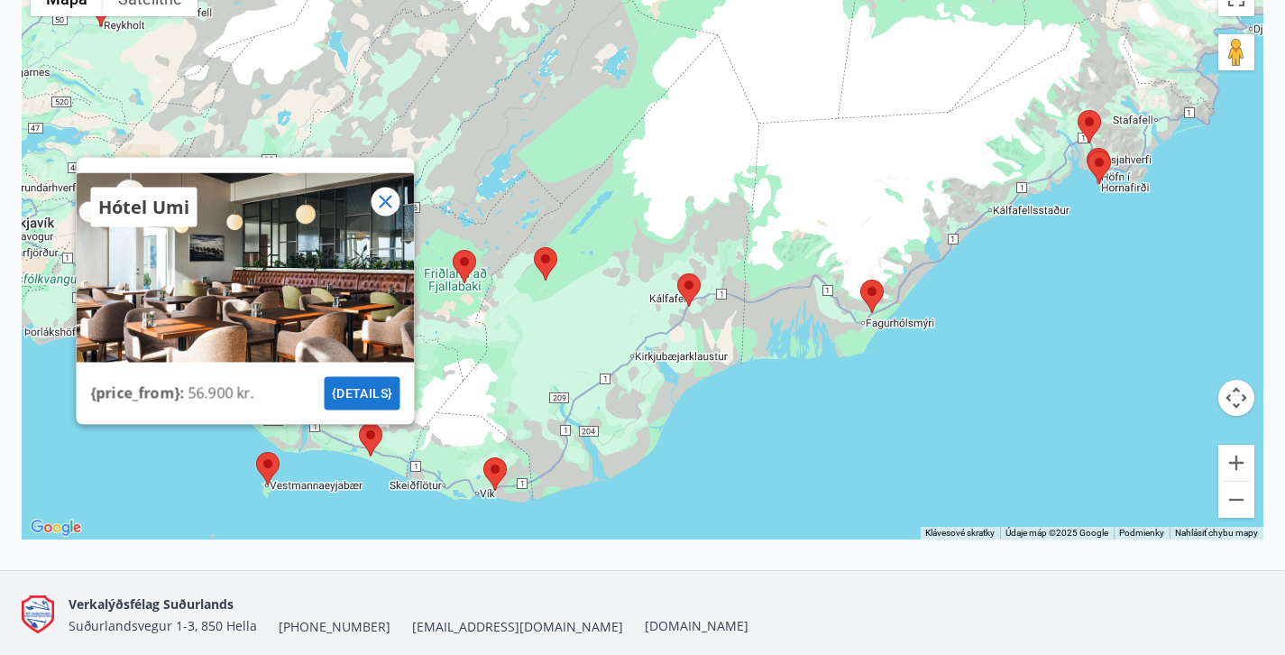
click at [393, 204] on icon at bounding box center [385, 202] width 22 height 22
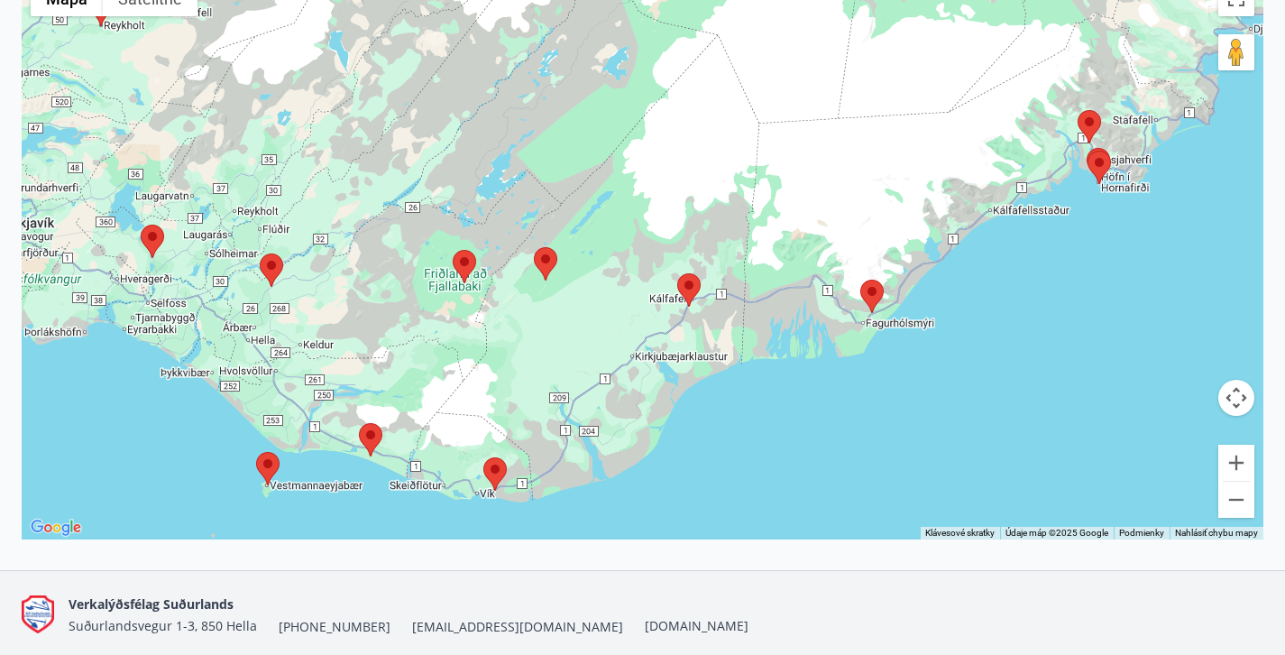
click at [260, 253] on area at bounding box center [260, 253] width 0 height 0
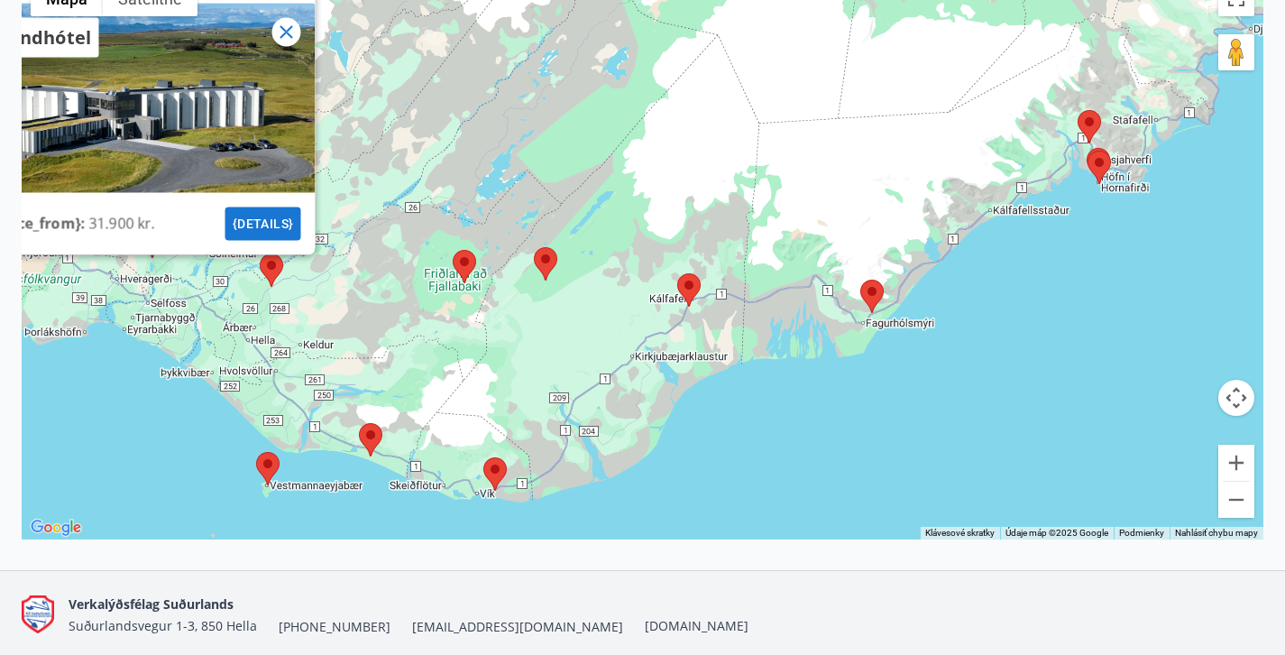
click at [153, 257] on div at bounding box center [145, 259] width 23 height 11
click at [287, 37] on icon at bounding box center [286, 33] width 22 height 22
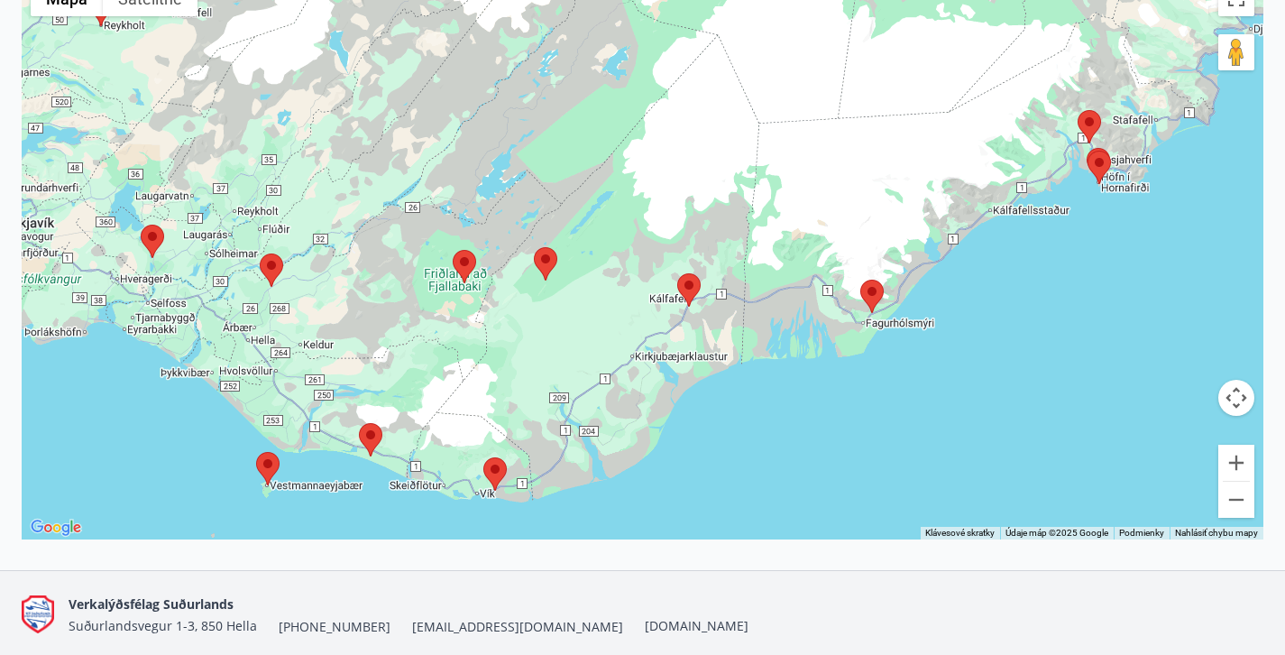
click at [141, 225] on area at bounding box center [141, 225] width 0 height 0
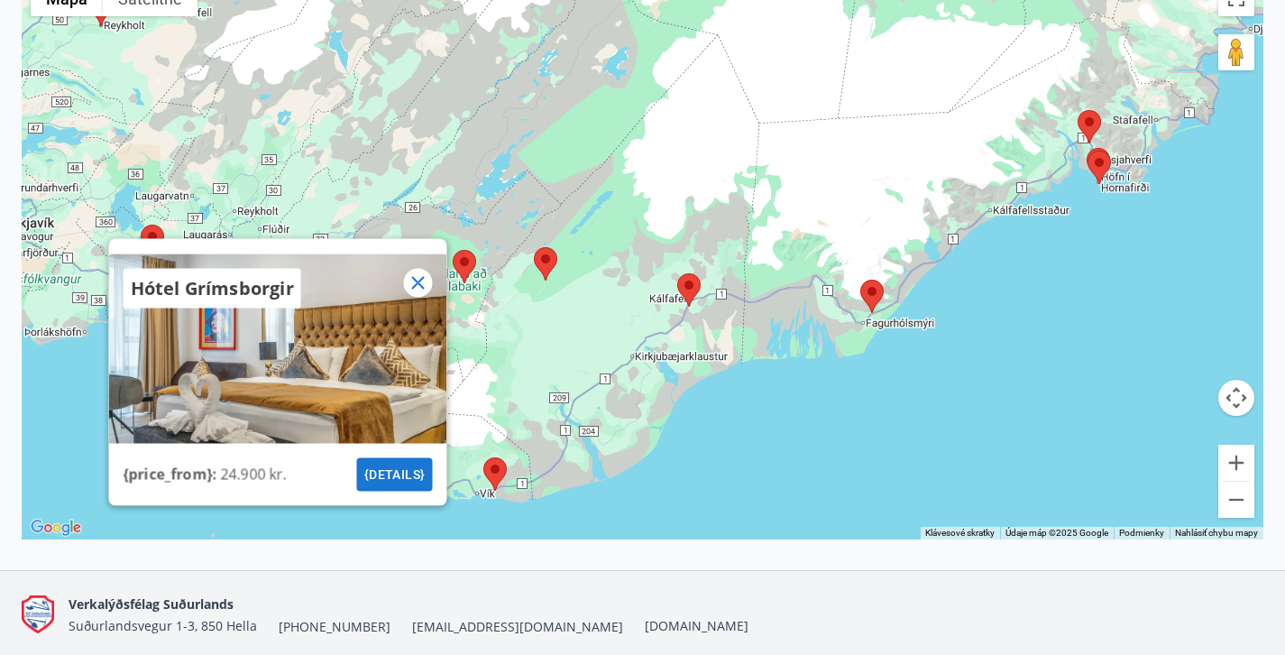
click at [1088, 151] on area at bounding box center [1088, 151] width 0 height 0
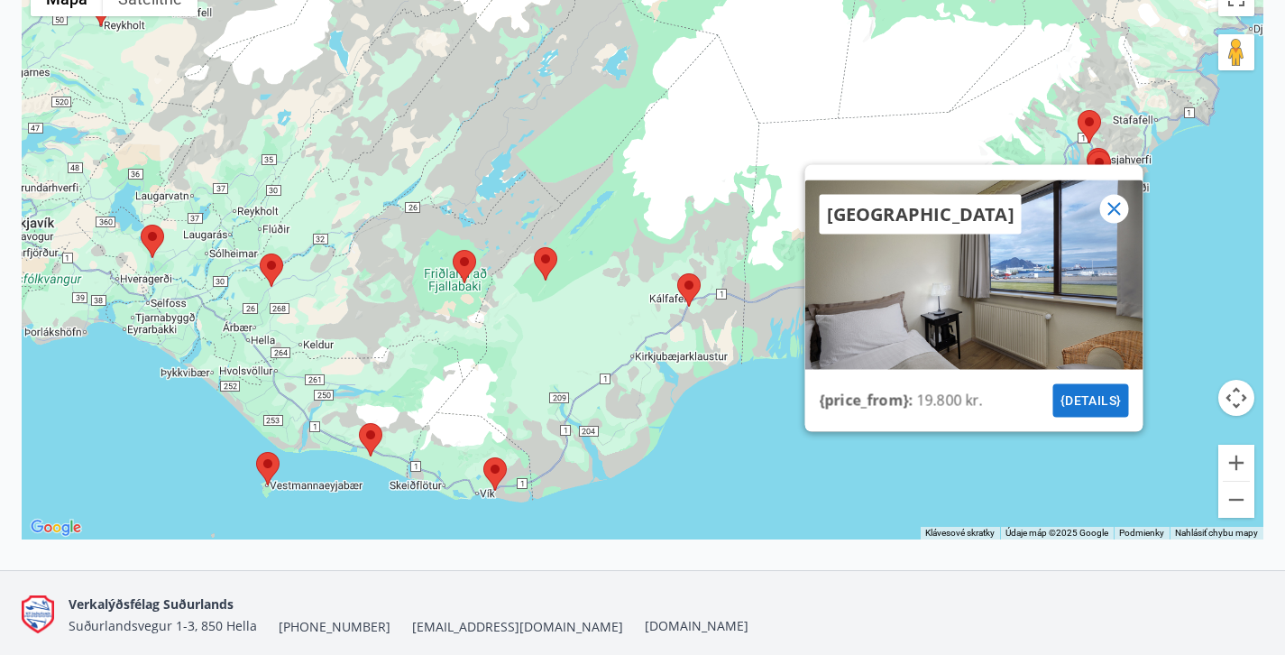
click at [1078, 110] on area at bounding box center [1078, 110] width 0 height 0
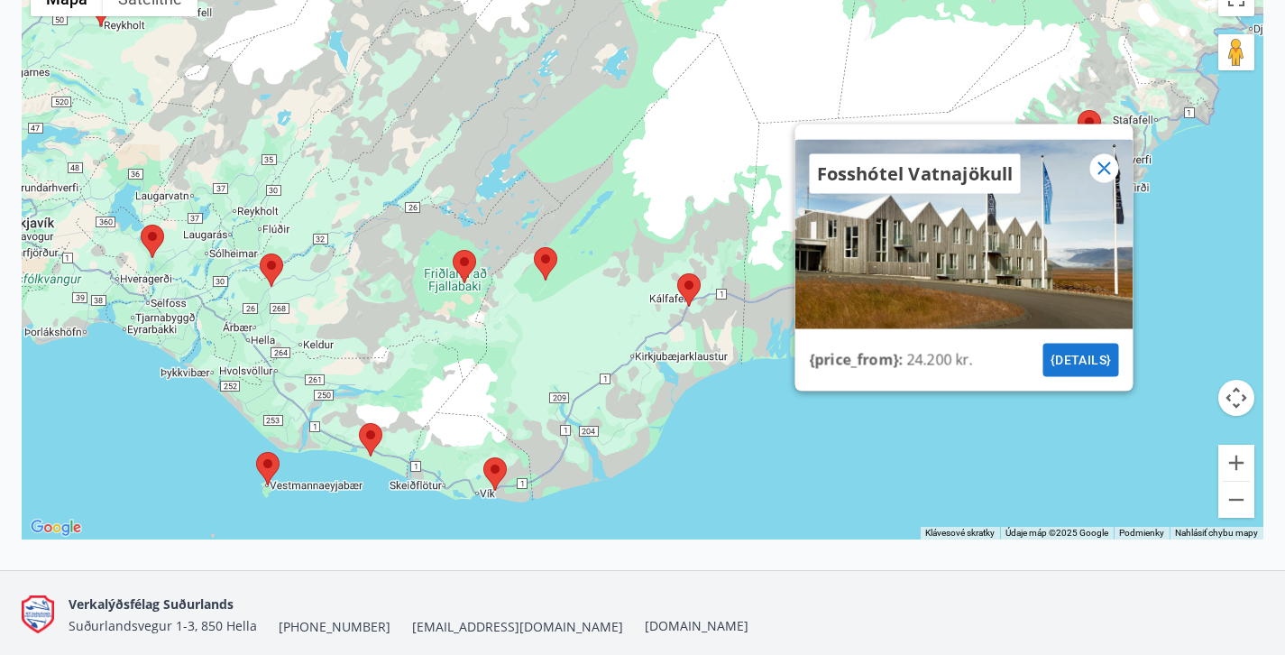
click at [1101, 159] on icon at bounding box center [1104, 169] width 22 height 22
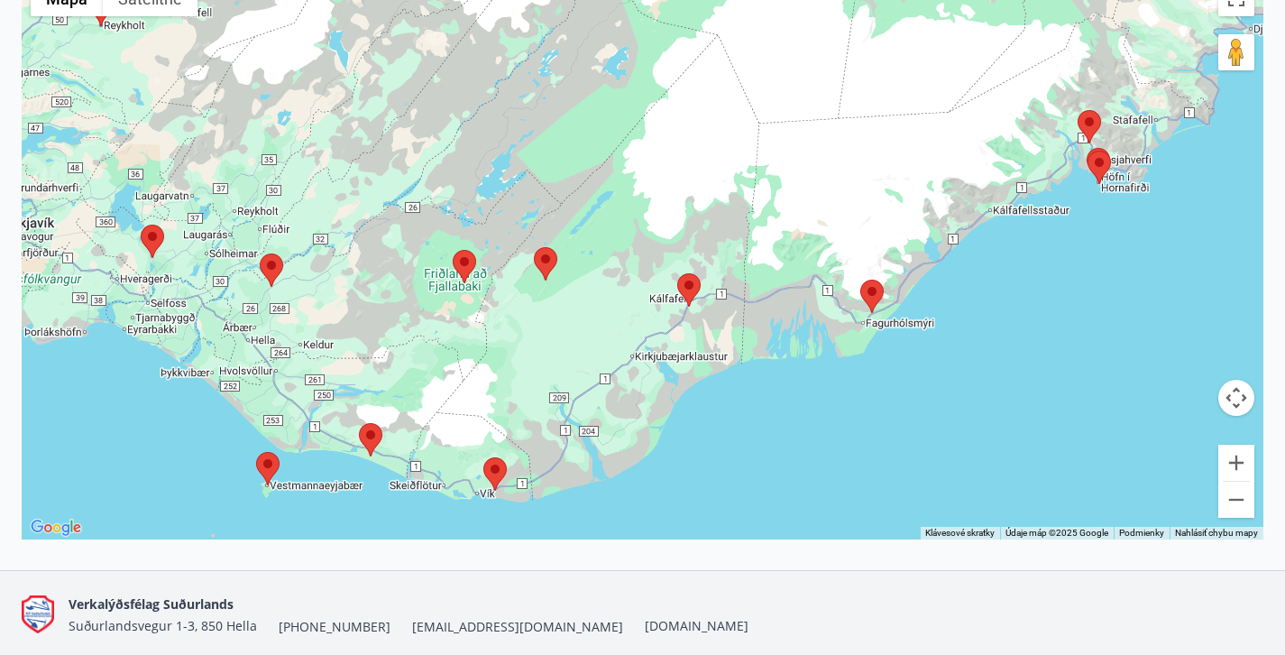
click at [884, 288] on div "Navigácia sa ovláda pomocou klávesov so šípkami." at bounding box center [643, 255] width 1242 height 568
click at [860, 280] on area at bounding box center [860, 280] width 0 height 0
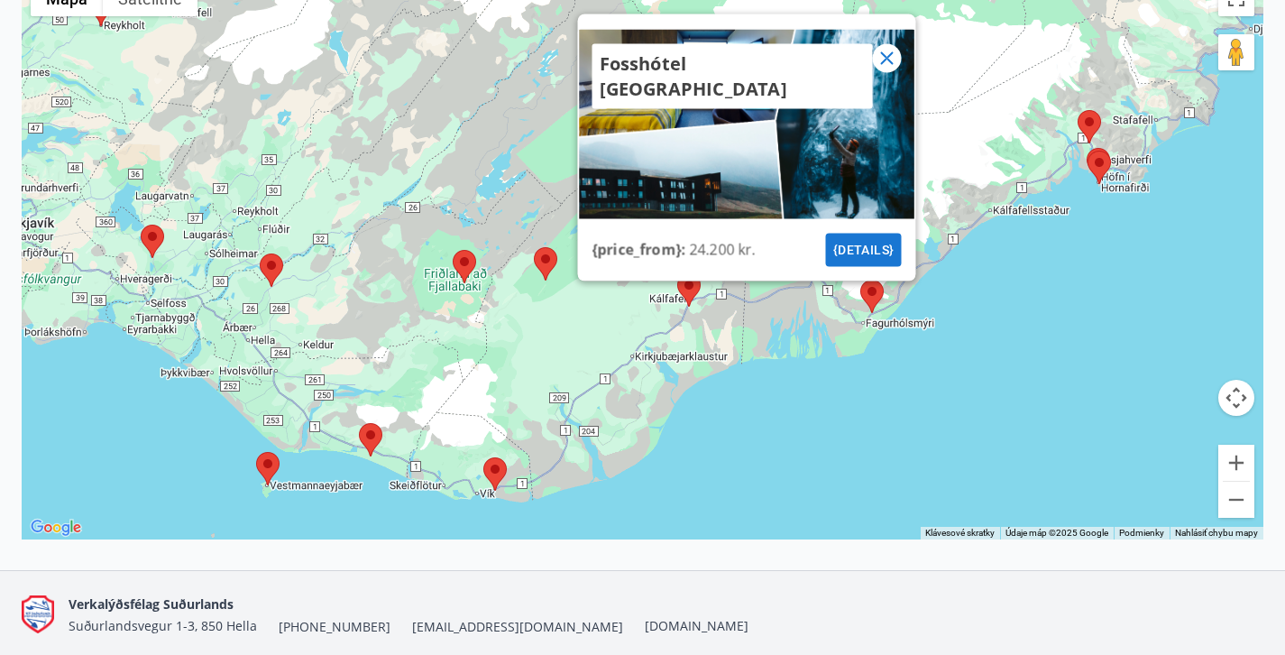
click at [897, 57] on div at bounding box center [886, 58] width 29 height 29
click at [887, 57] on icon at bounding box center [886, 58] width 13 height 13
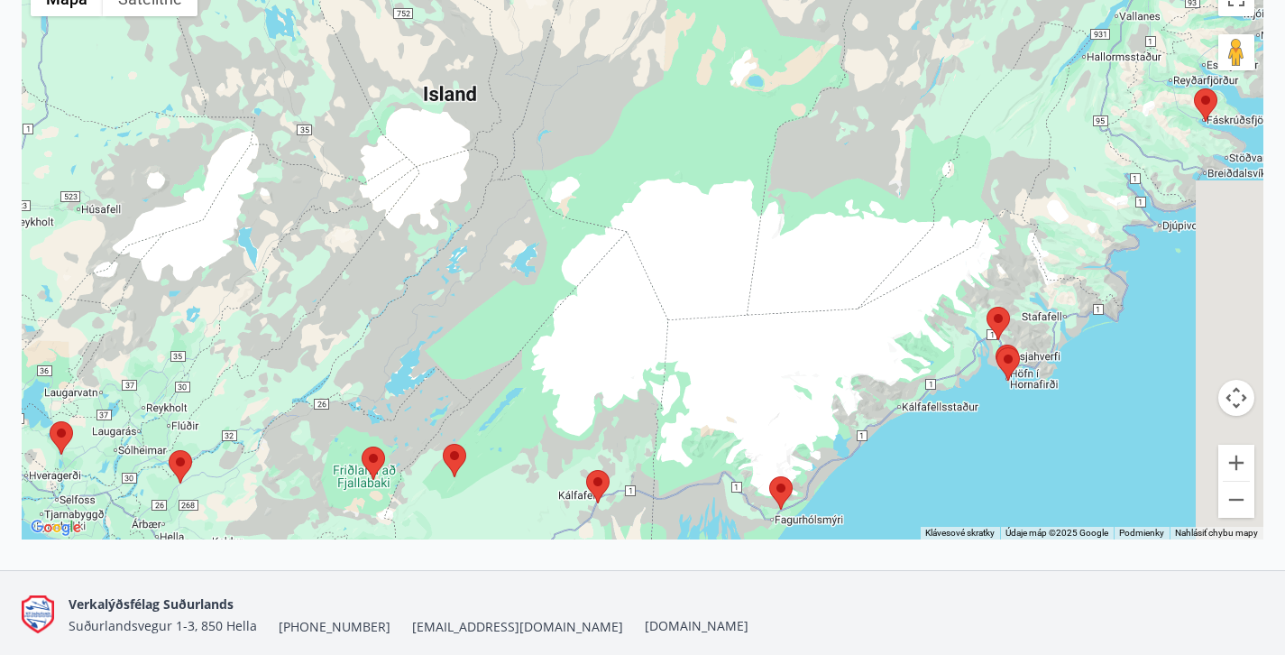
drag, startPoint x: 1082, startPoint y: 130, endPoint x: 984, endPoint y: 362, distance: 251.8
click at [987, 307] on area at bounding box center [987, 307] width 0 height 0
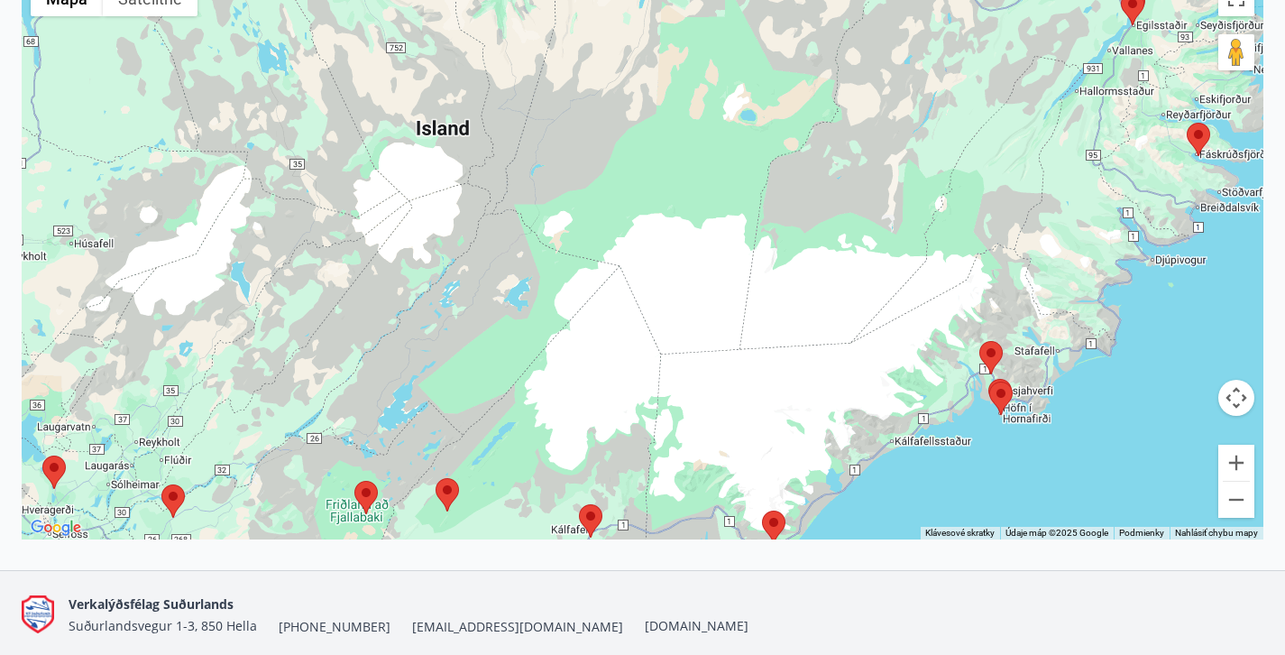
click at [1187, 123] on area at bounding box center [1187, 123] width 0 height 0
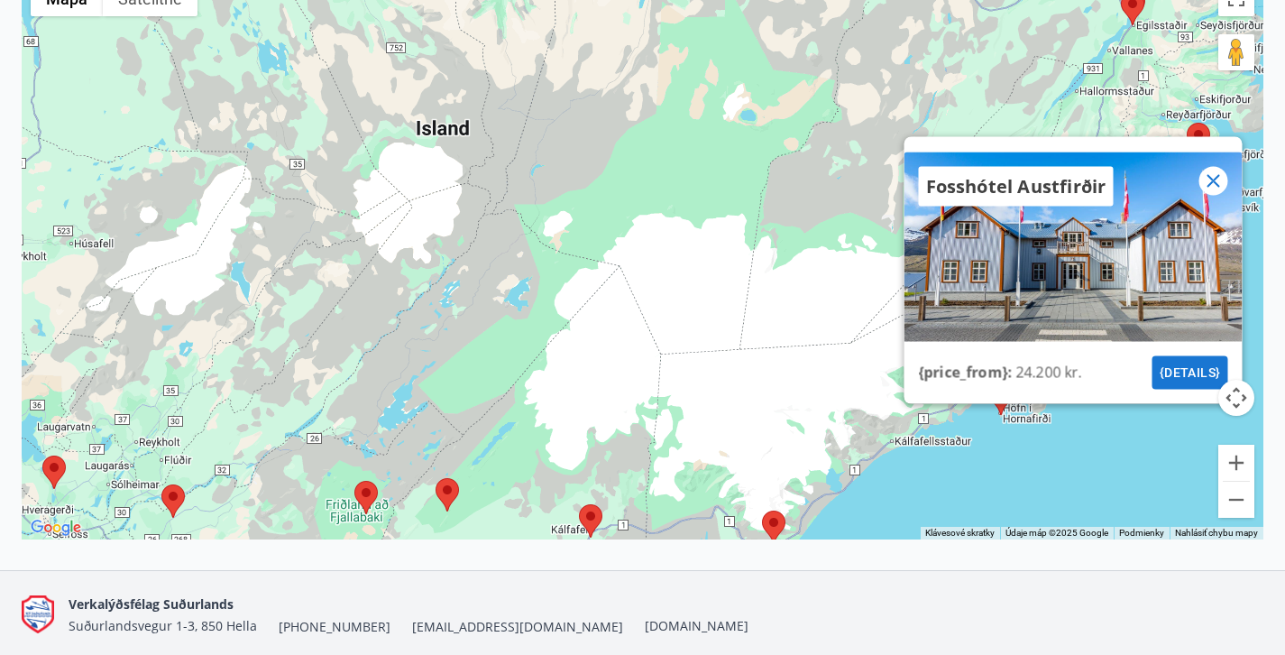
click at [1212, 175] on icon at bounding box center [1213, 181] width 22 height 22
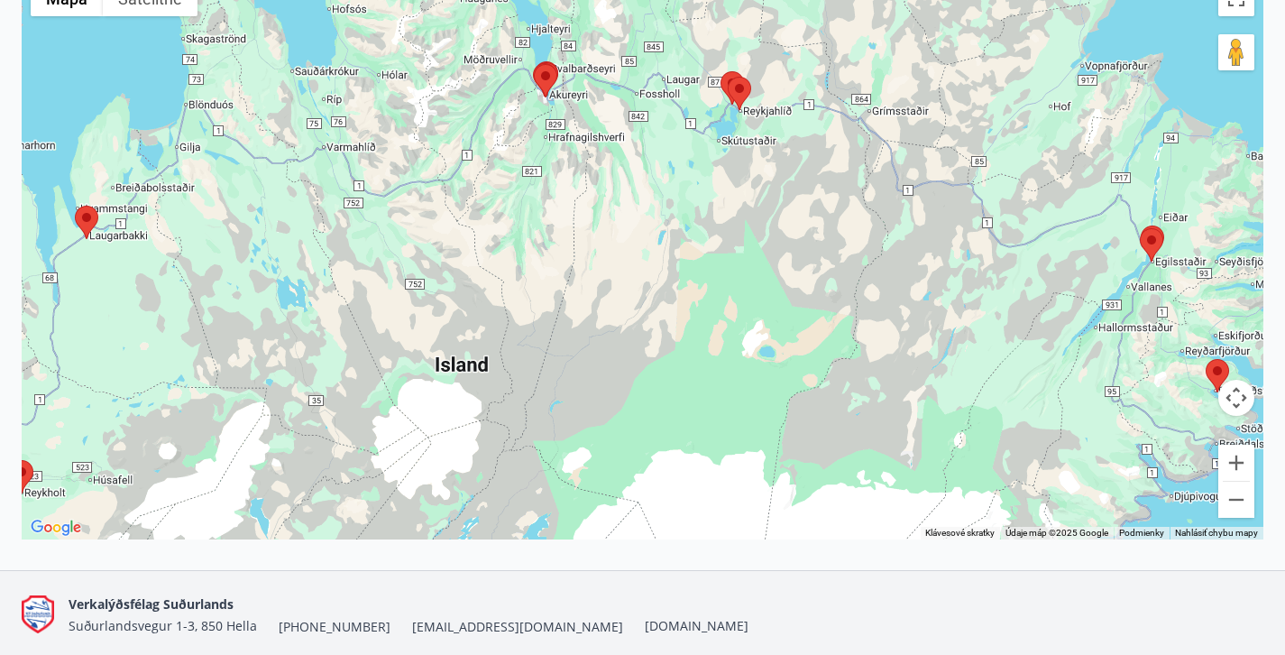
drag, startPoint x: 930, startPoint y: 278, endPoint x: 947, endPoint y: 513, distance: 236.0
click at [947, 513] on div at bounding box center [643, 255] width 1242 height 568
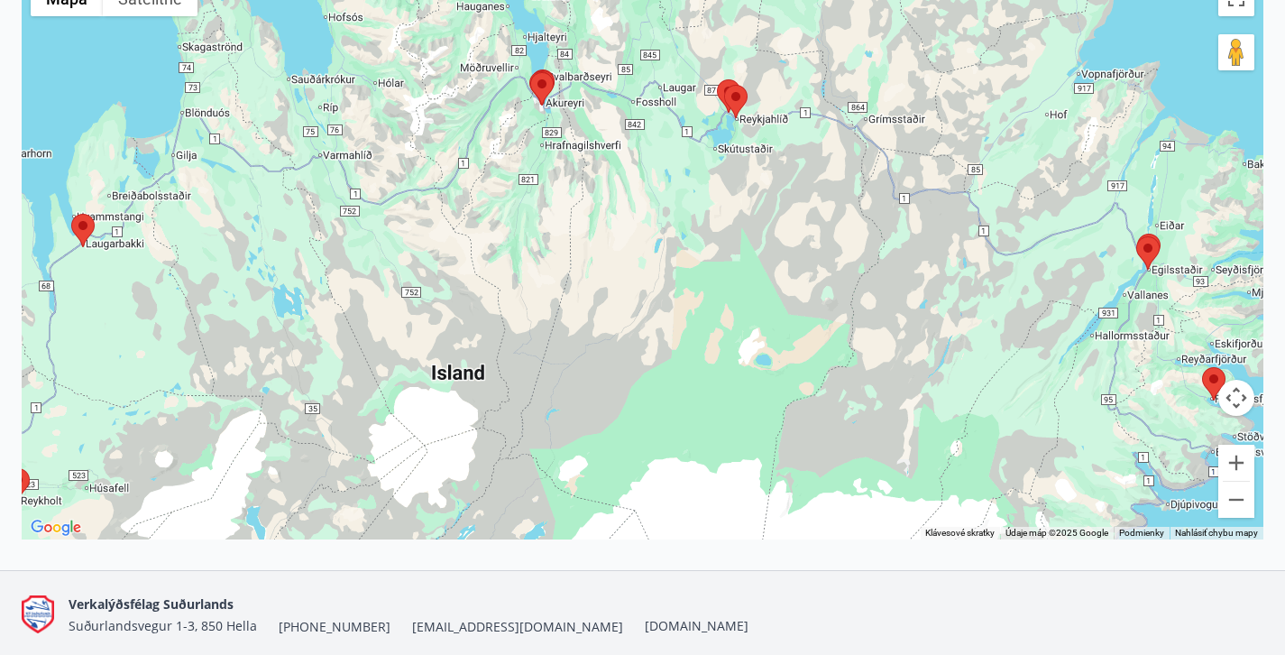
click at [1136, 236] on area at bounding box center [1136, 236] width 0 height 0
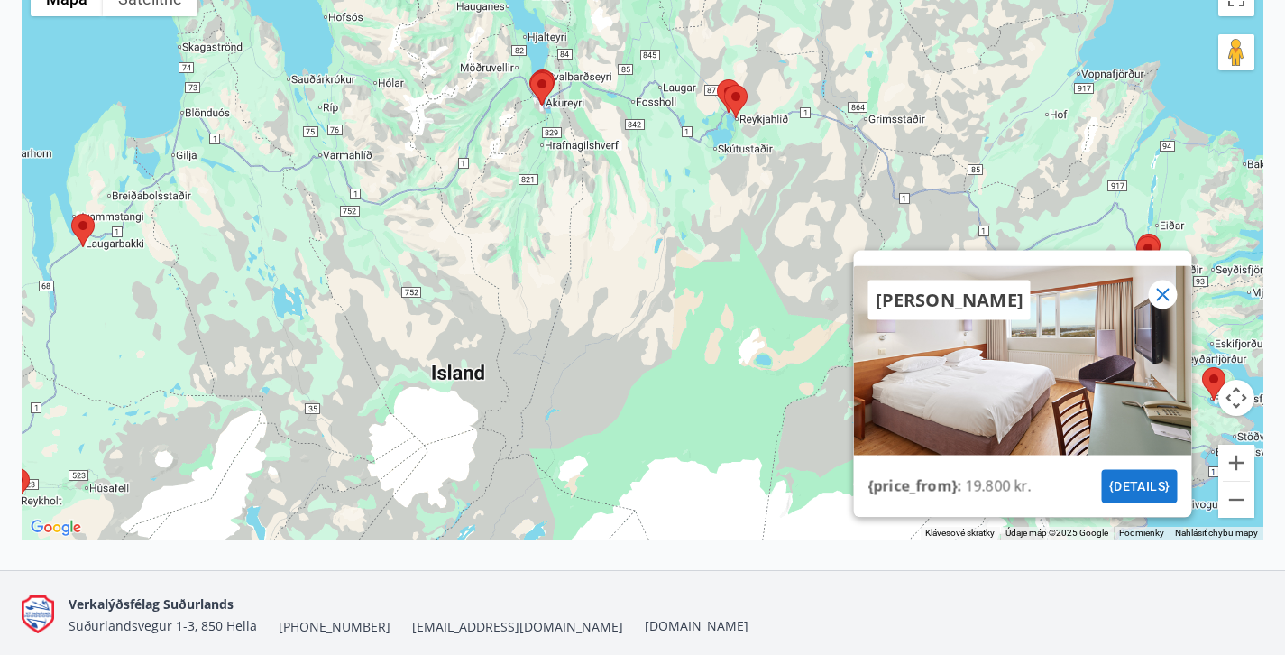
click at [724, 85] on area at bounding box center [724, 85] width 0 height 0
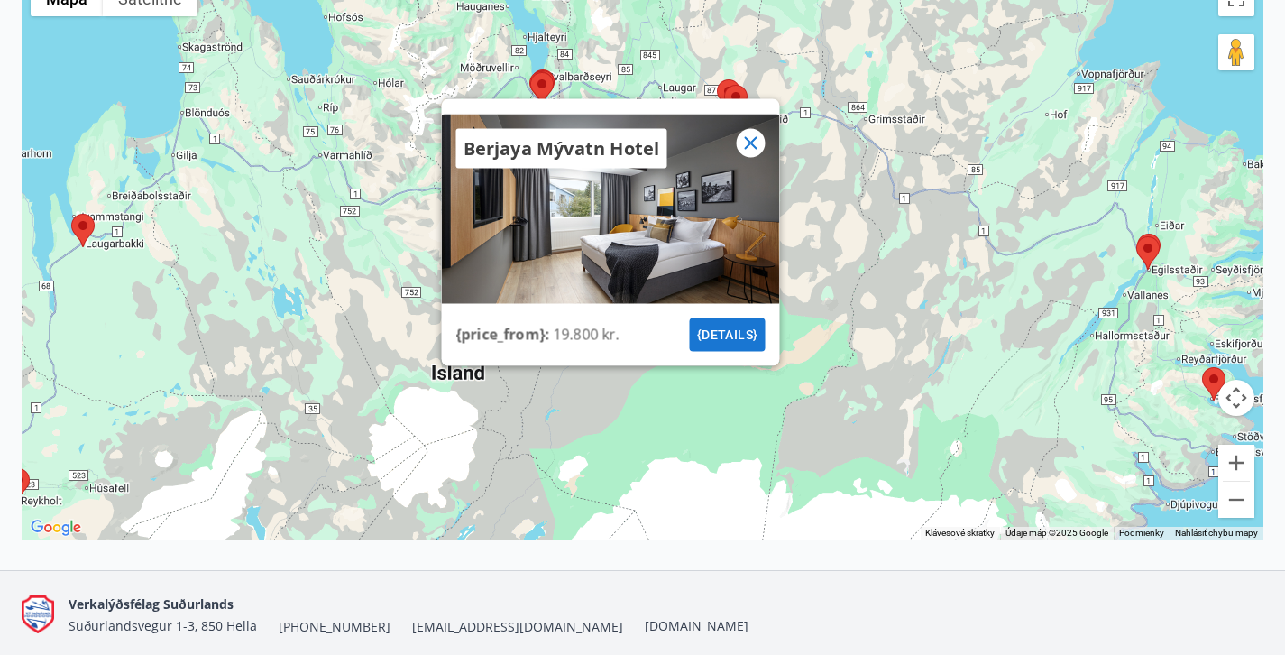
click at [530, 72] on area at bounding box center [530, 72] width 0 height 0
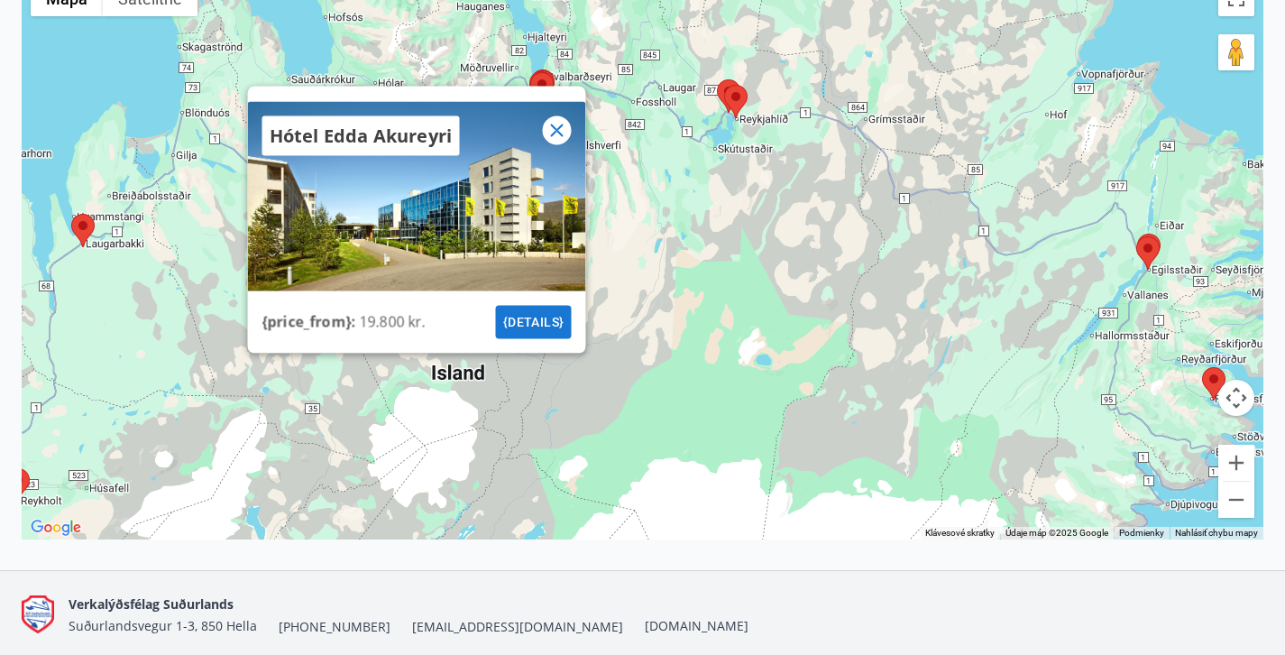
click at [574, 125] on div "Hótel Edda Akureyri" at bounding box center [416, 136] width 338 height 69
click at [565, 129] on icon at bounding box center [557, 131] width 22 height 22
